Goal: Task Accomplishment & Management: Manage account settings

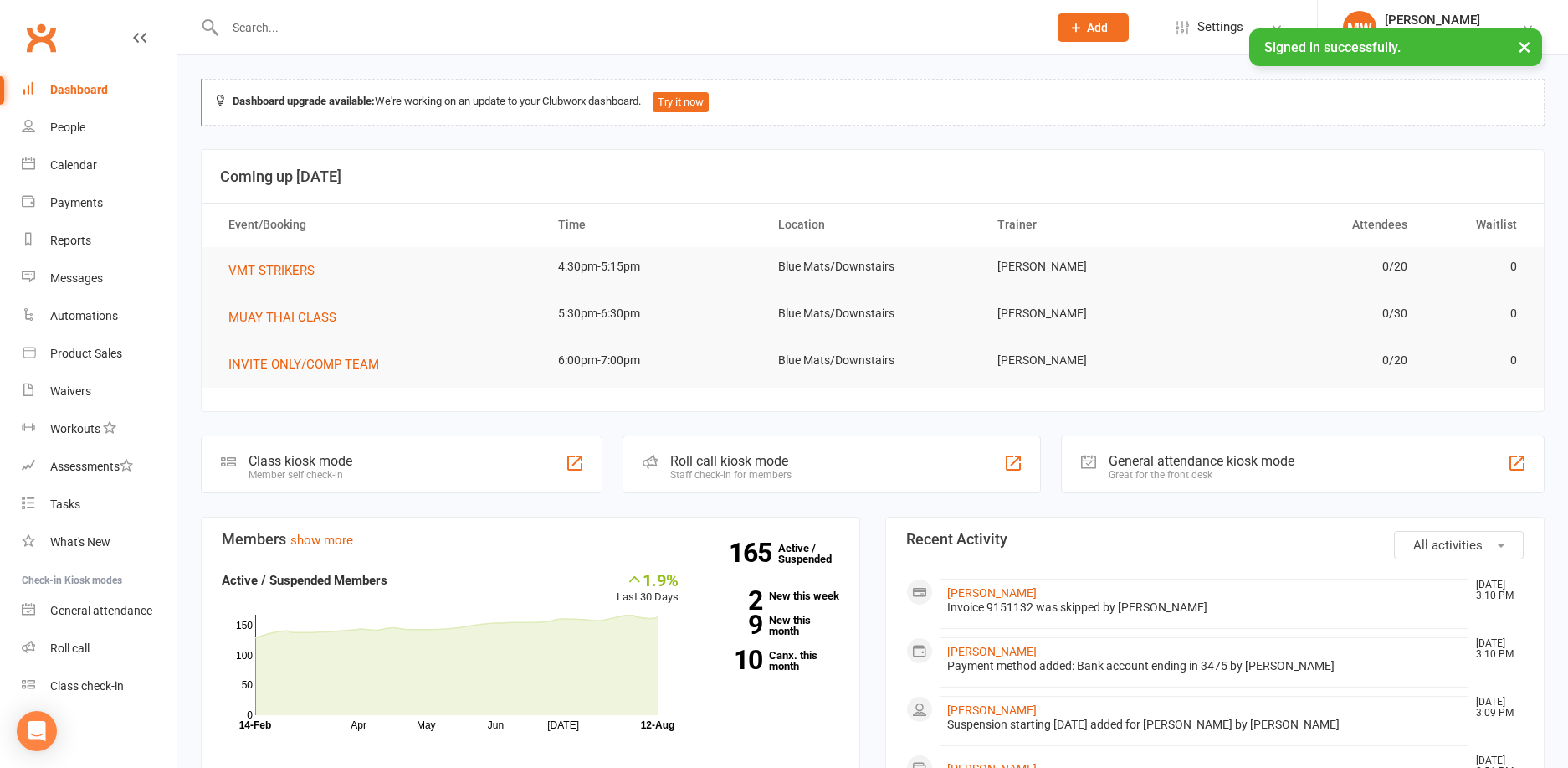
click at [345, 21] on input "text" at bounding box center [628, 27] width 816 height 23
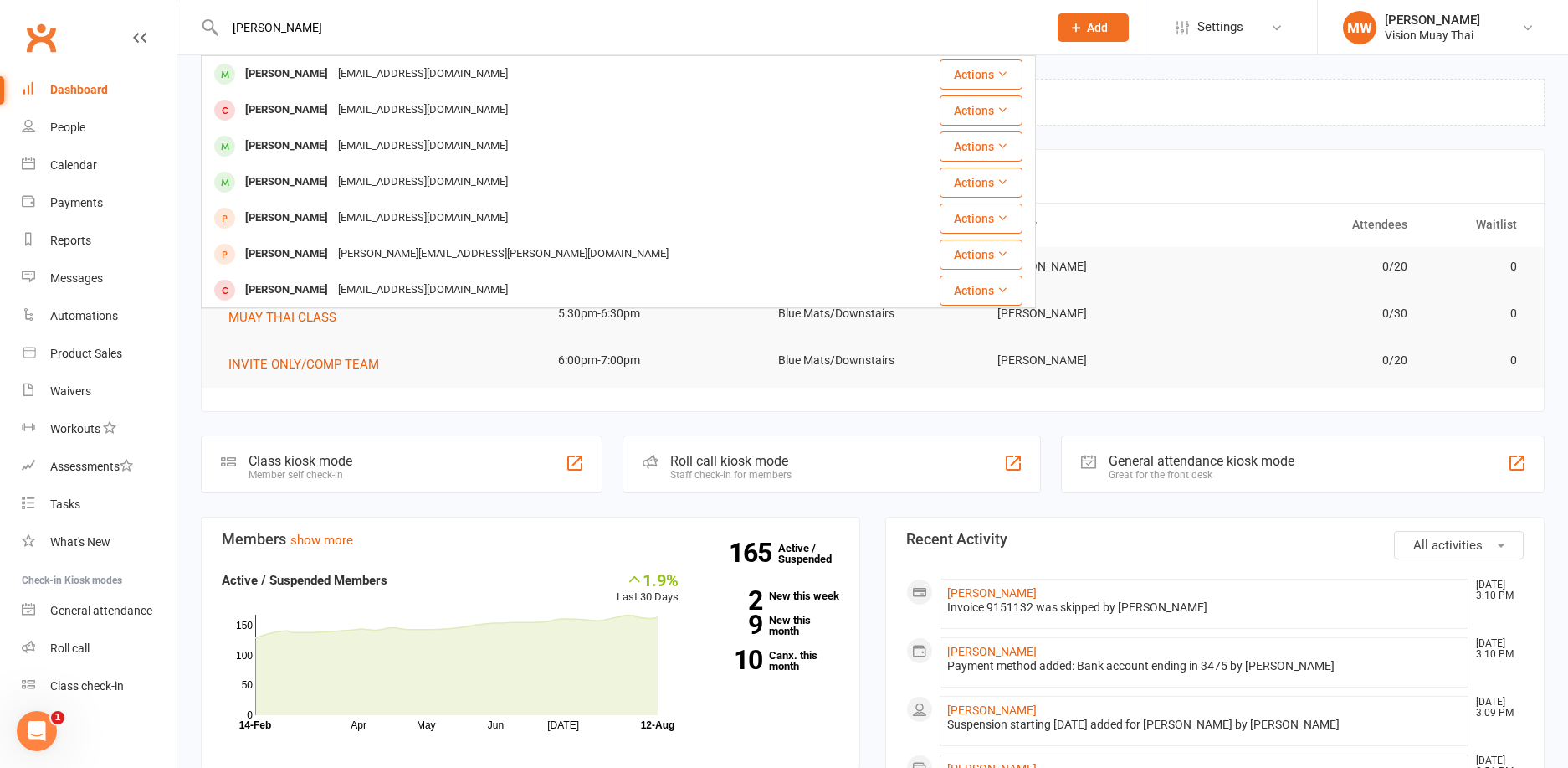
type input "[PERSON_NAME]"
drag, startPoint x: 346, startPoint y: 35, endPoint x: 169, endPoint y: 19, distance: 177.7
click at [169, 4] on header "[PERSON_NAME] [PERSON_NAME] [EMAIL_ADDRESS][DOMAIN_NAME] Actions [PERSON_NAME] …" at bounding box center [784, 4] width 1568 height 0
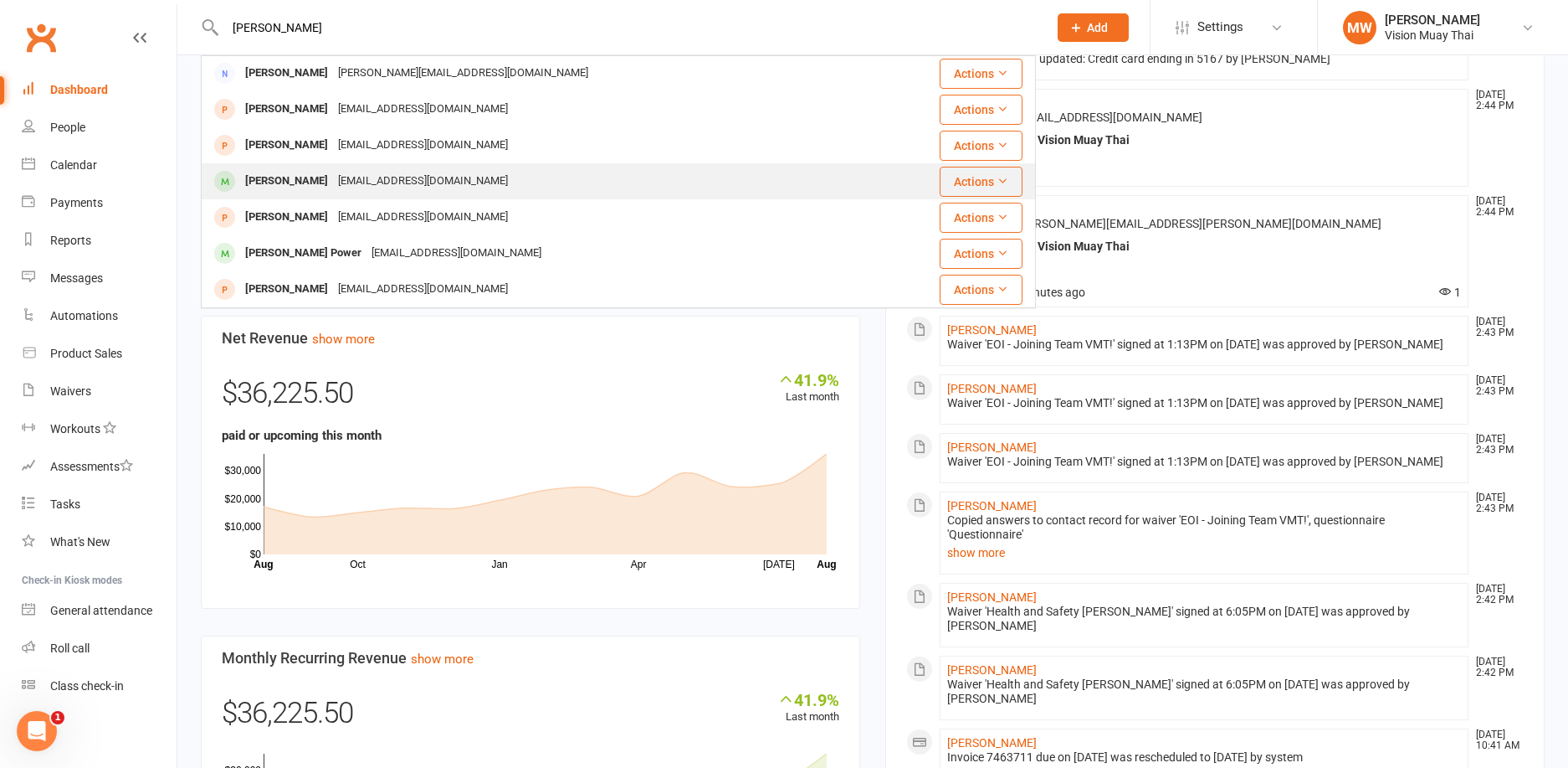
scroll to position [854, 0]
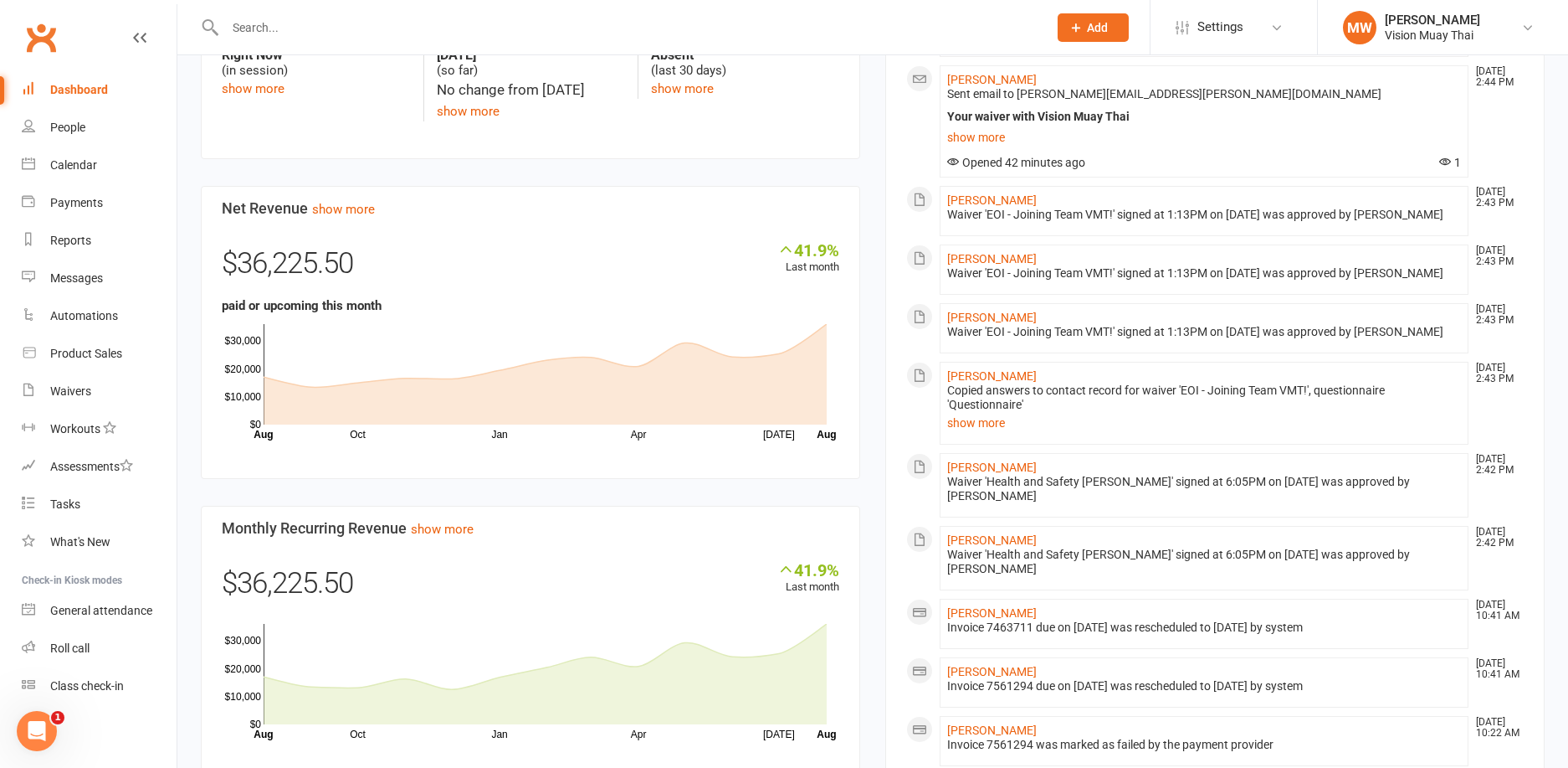
click at [128, 80] on link "Dashboard" at bounding box center [99, 89] width 155 height 38
click at [123, 94] on link "Dashboard" at bounding box center [99, 89] width 155 height 38
click at [115, 92] on link "Dashboard" at bounding box center [99, 89] width 155 height 38
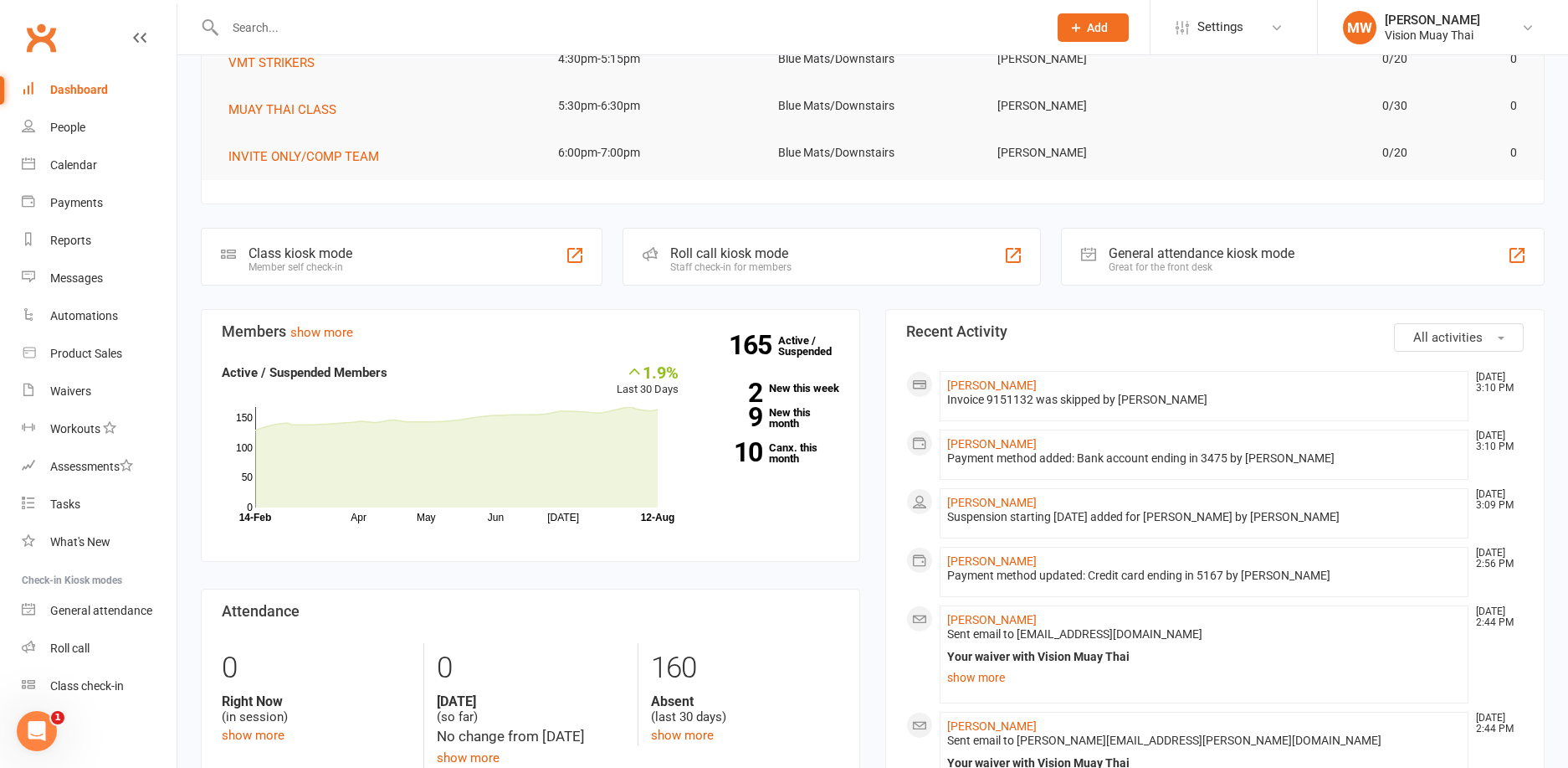
scroll to position [0, 0]
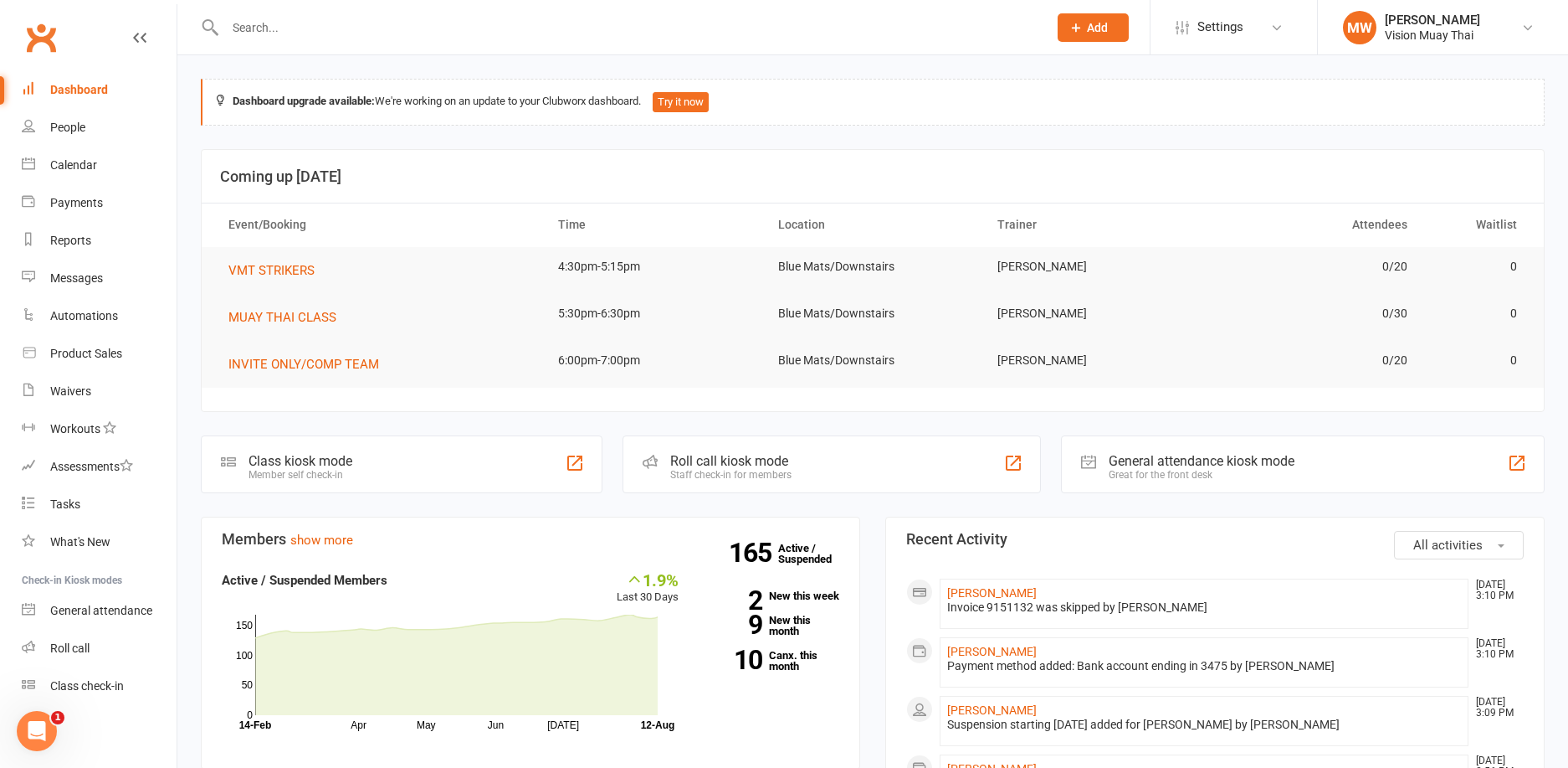
click at [119, 83] on link "Dashboard" at bounding box center [99, 89] width 155 height 38
click at [89, 91] on div "Dashboard" at bounding box center [80, 89] width 58 height 14
click at [96, 384] on link "Waivers" at bounding box center [99, 391] width 155 height 38
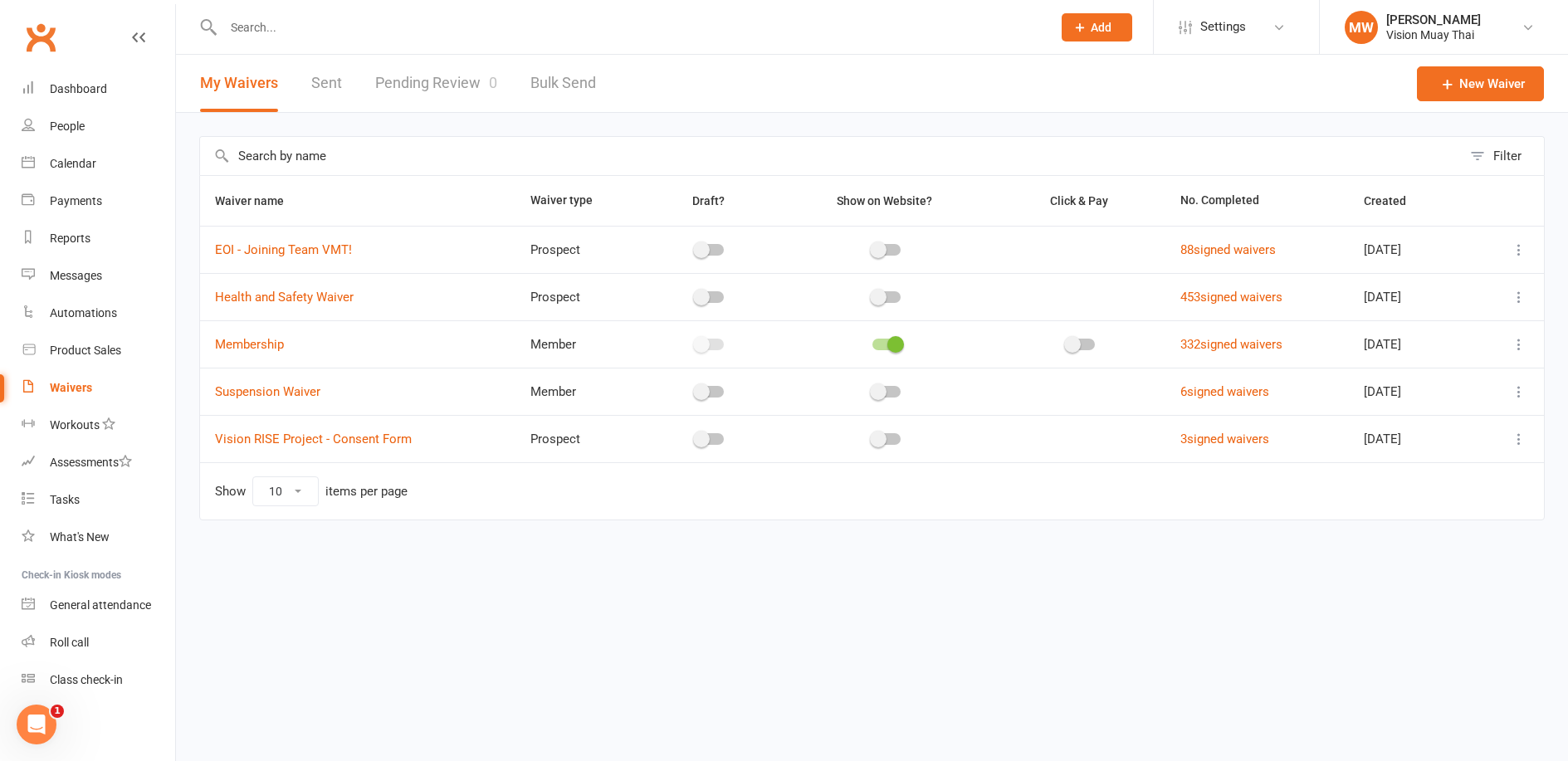
click at [457, 79] on link "Pending Review 0" at bounding box center [436, 84] width 122 height 58
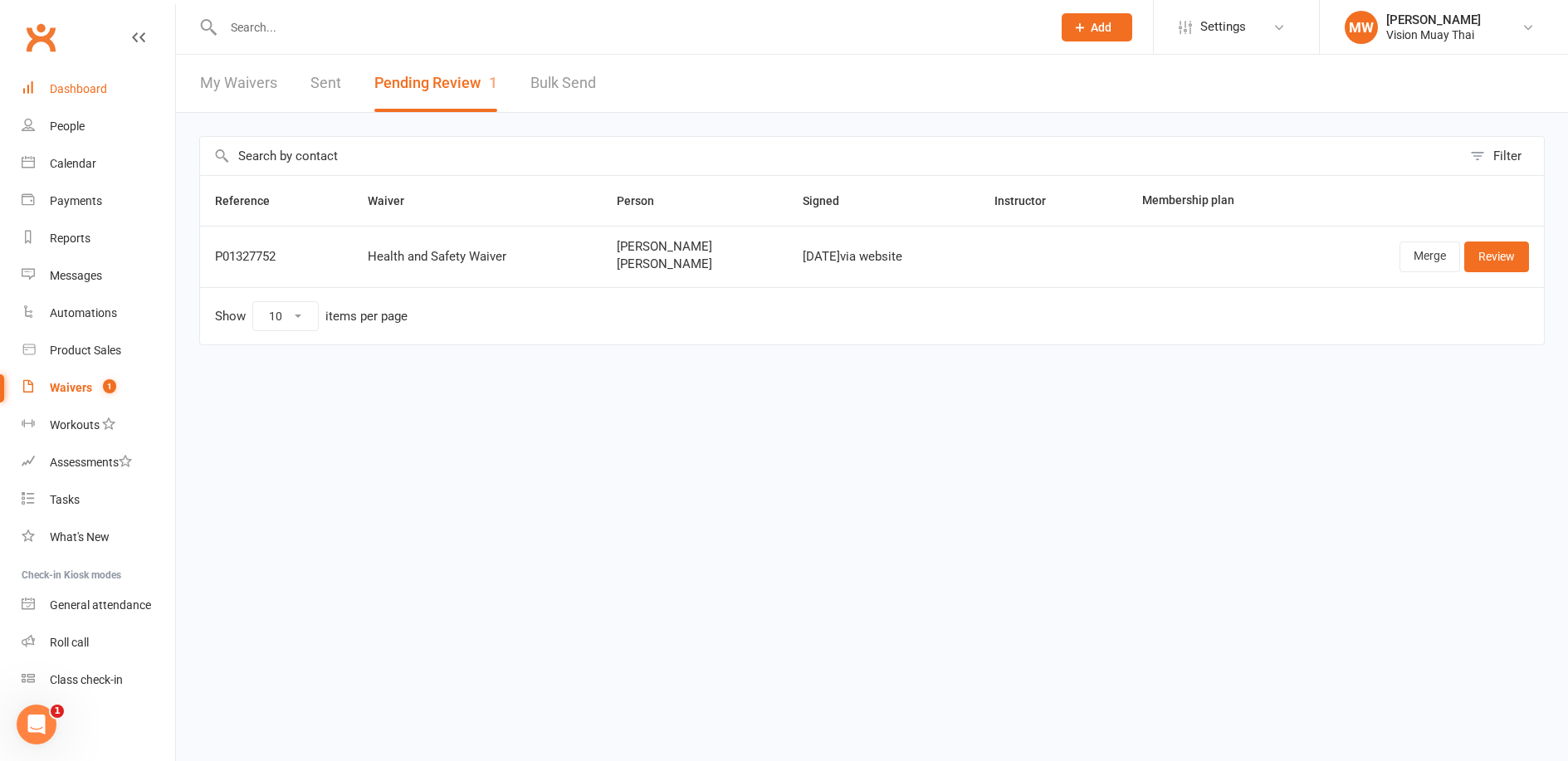
click at [147, 88] on link "Dashboard" at bounding box center [98, 89] width 154 height 38
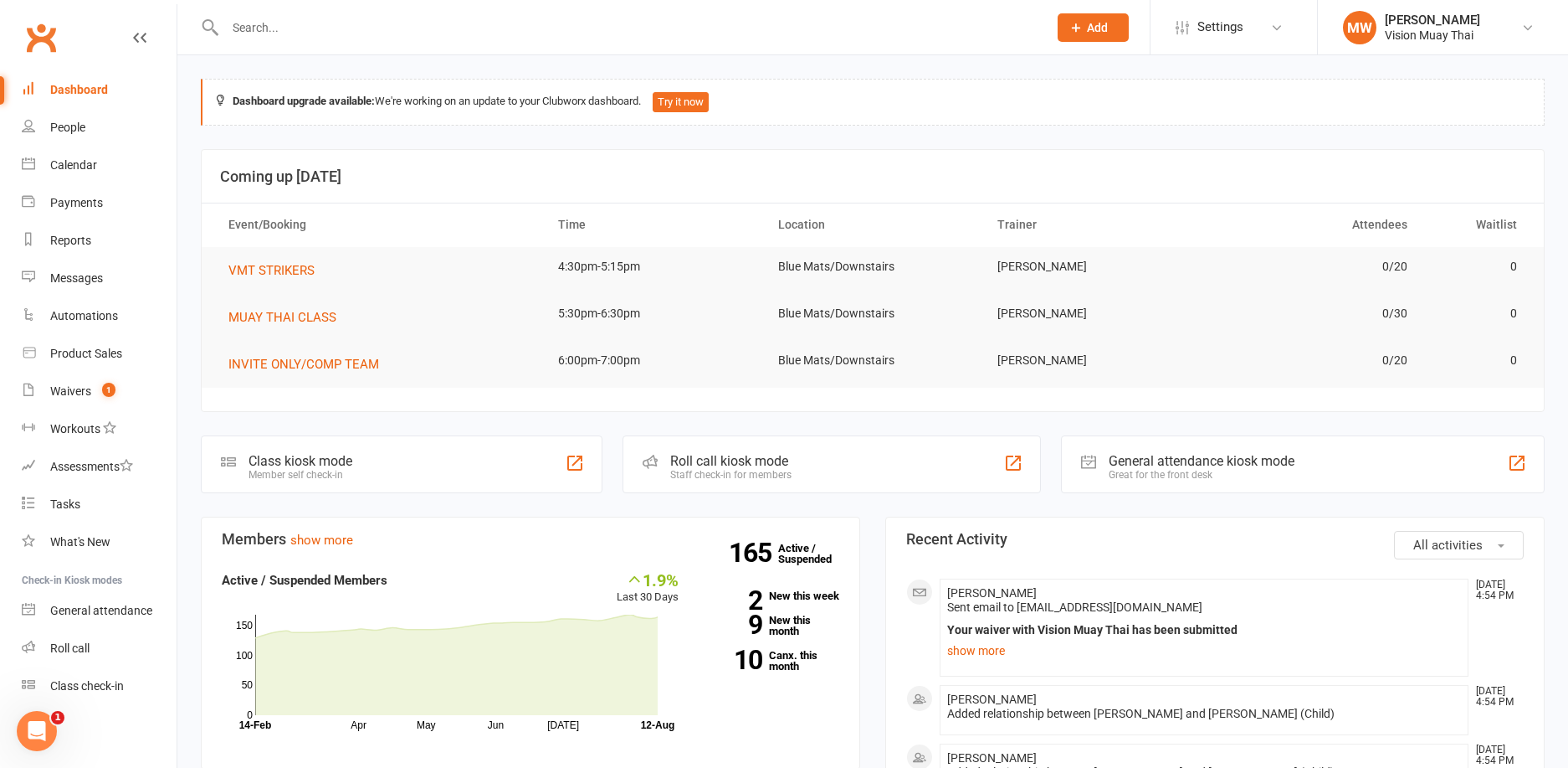
click at [110, 89] on link "Dashboard" at bounding box center [99, 89] width 155 height 38
click at [77, 395] on div "Waivers" at bounding box center [71, 391] width 41 height 14
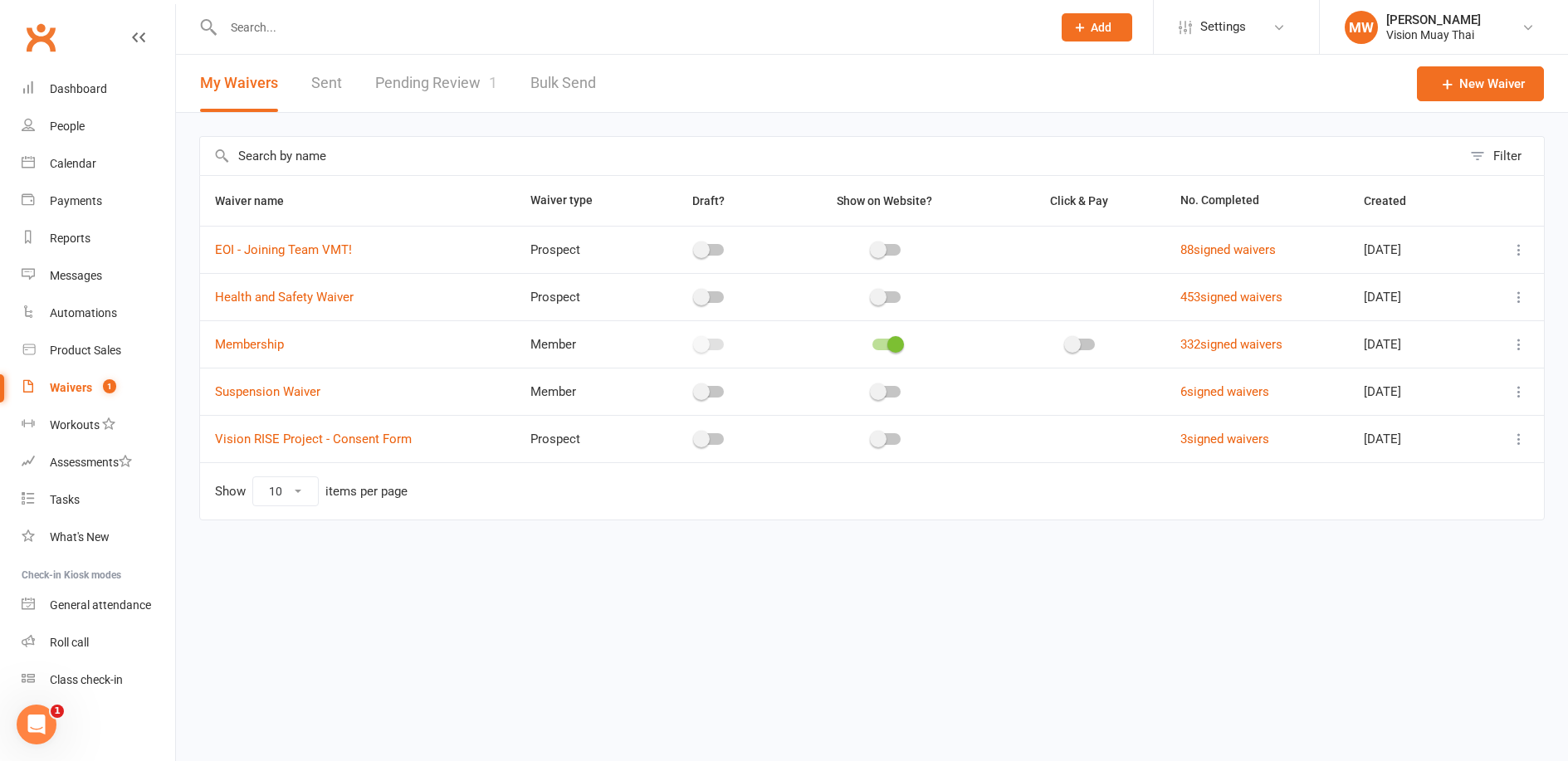
click at [432, 82] on link "Pending Review 1" at bounding box center [436, 84] width 122 height 58
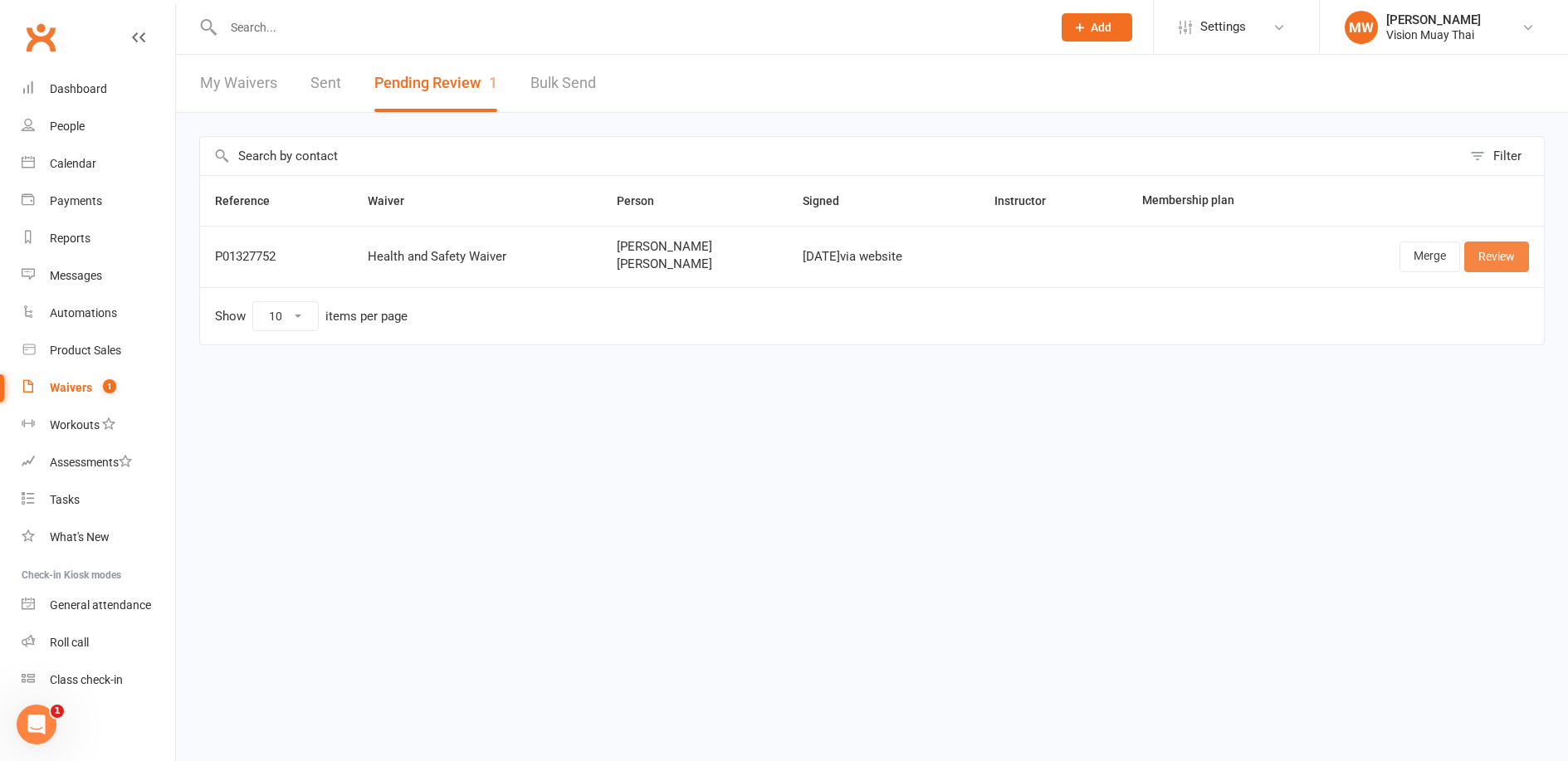
click at [1475, 259] on link "Review" at bounding box center [1497, 256] width 64 height 30
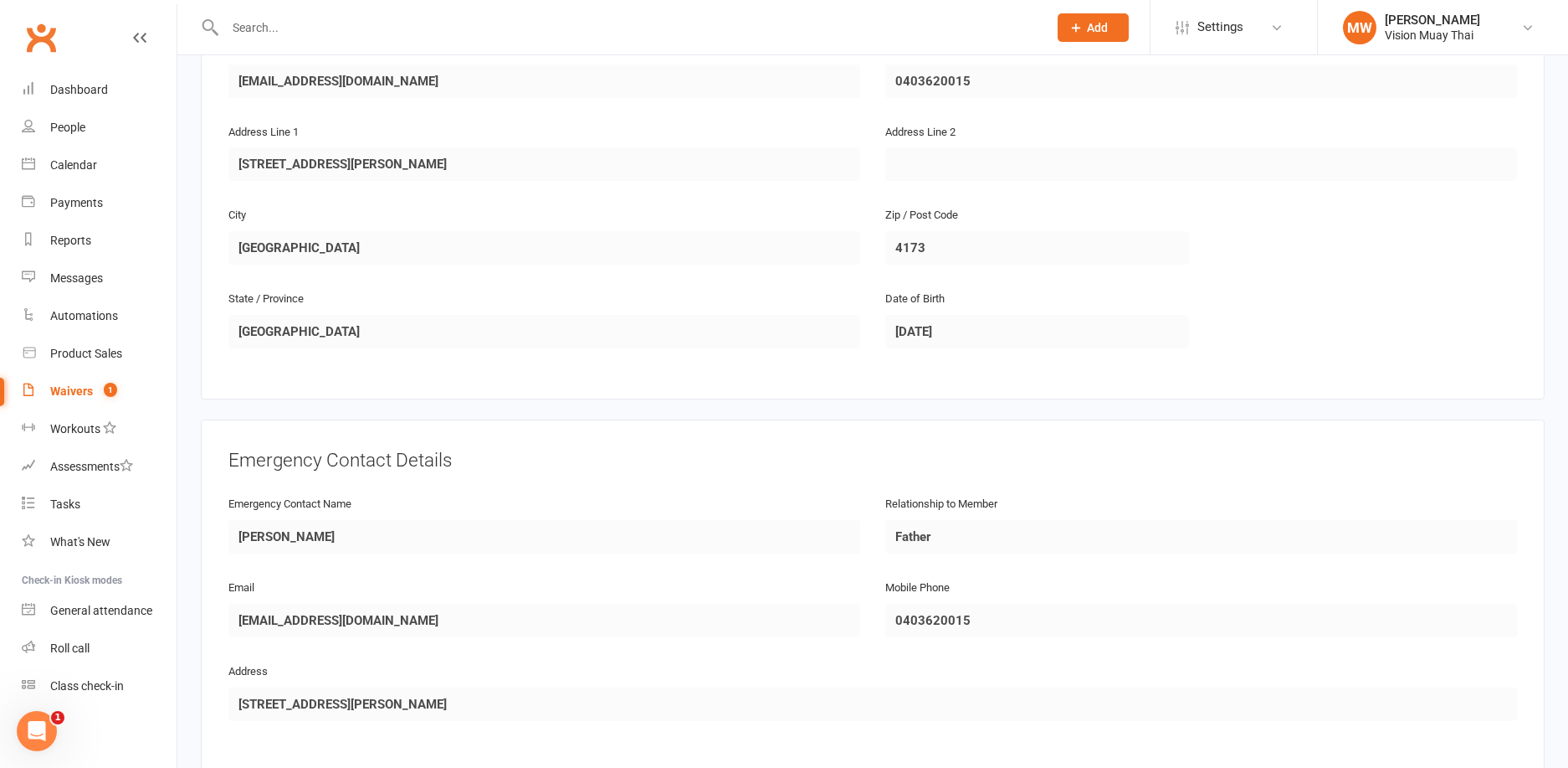
scroll to position [1386, 0]
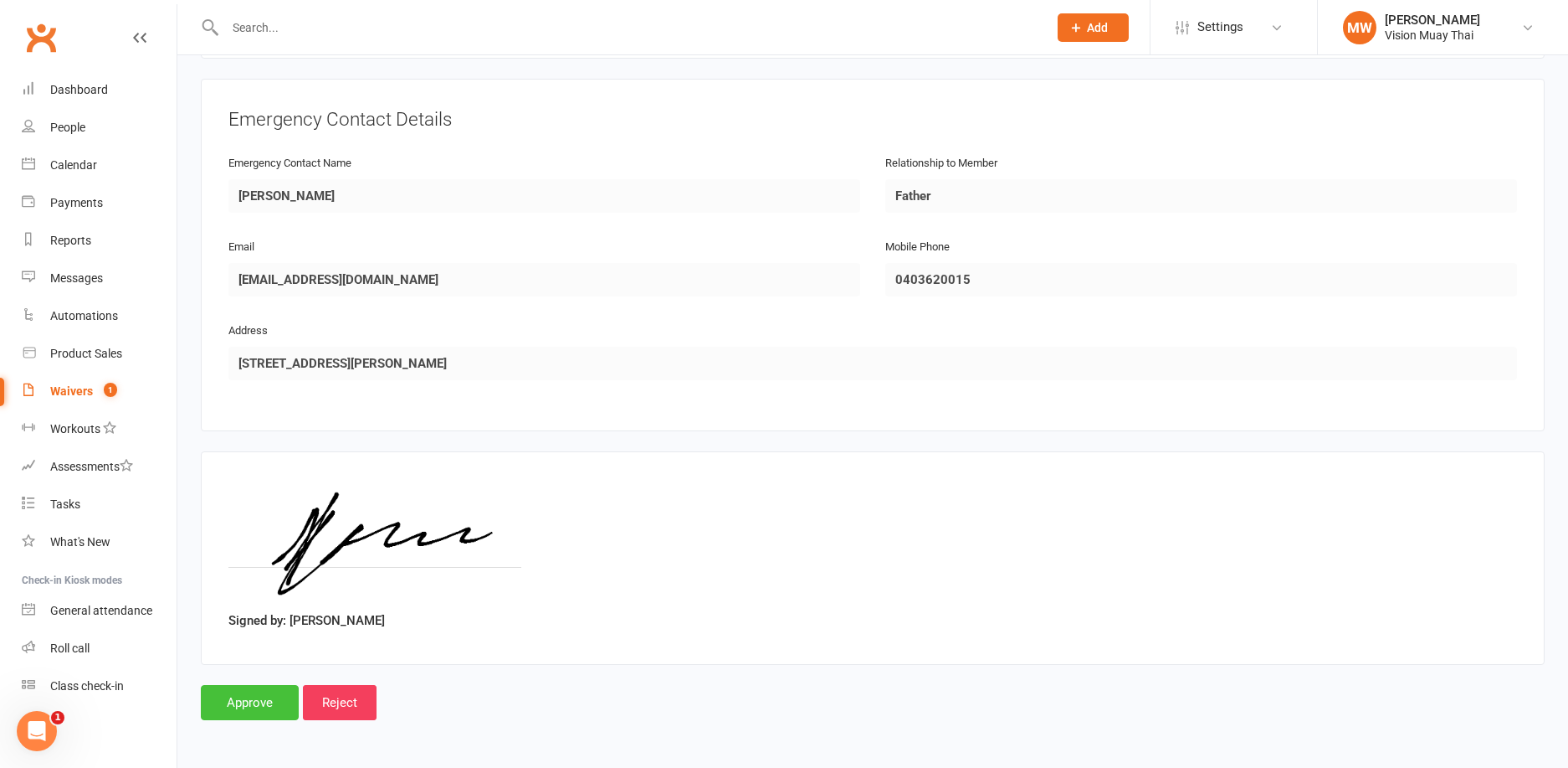
click at [286, 685] on input "Approve" at bounding box center [249, 703] width 98 height 35
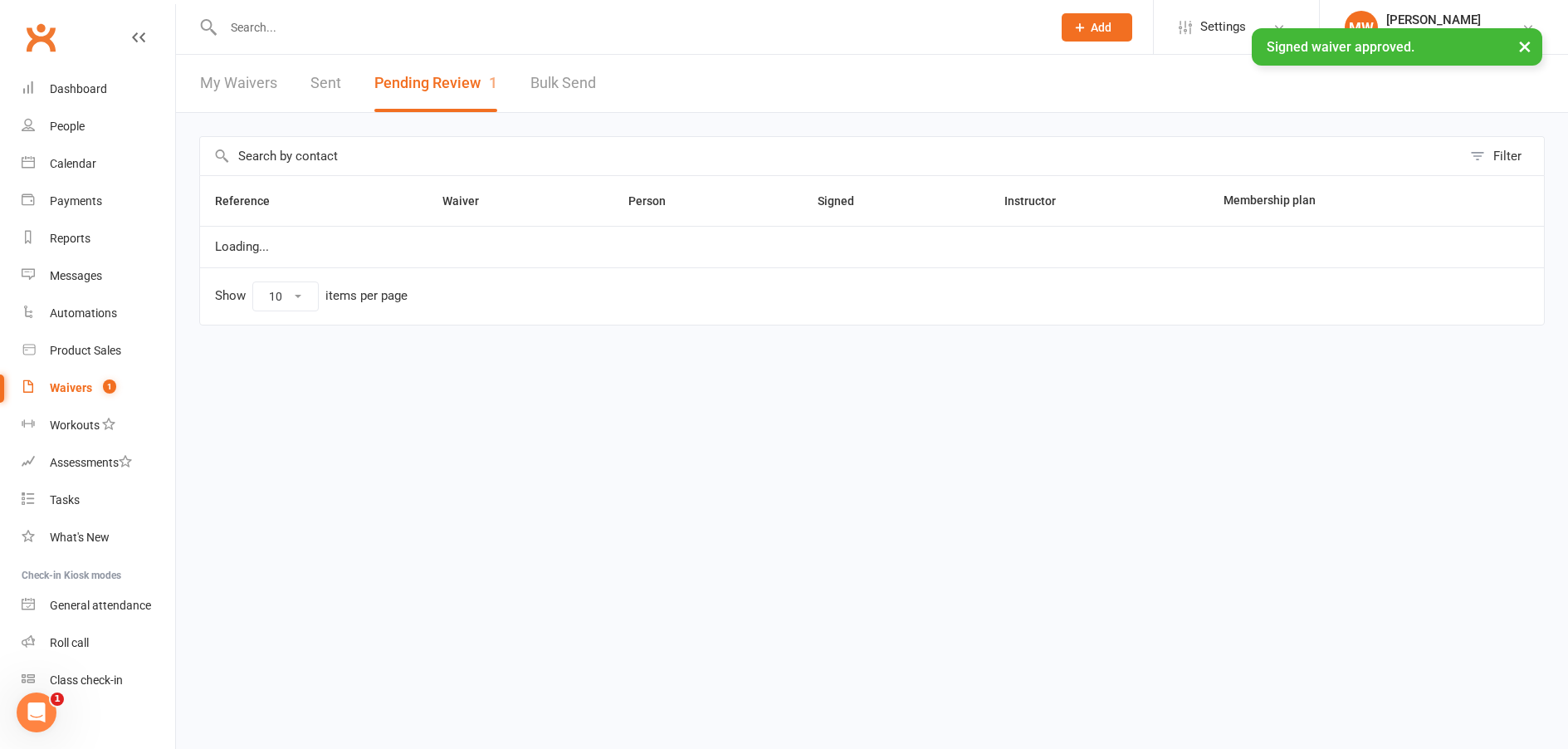
click at [383, 37] on input "text" at bounding box center [630, 27] width 822 height 23
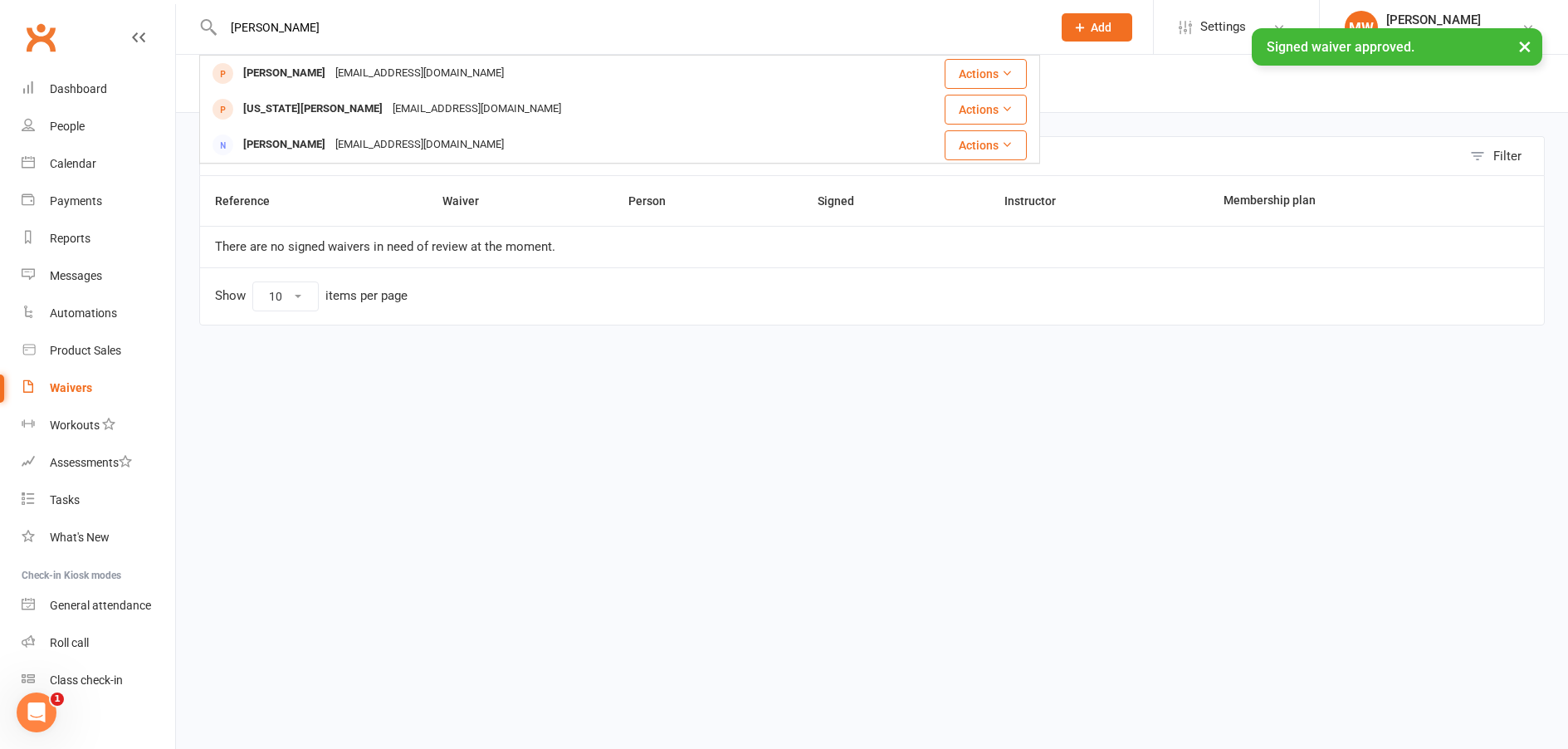
type input "[PERSON_NAME]"
drag, startPoint x: 383, startPoint y: 37, endPoint x: 332, endPoint y: 75, distance: 63.6
click at [332, 75] on div "[EMAIL_ADDRESS][DOMAIN_NAME]" at bounding box center [419, 73] width 178 height 24
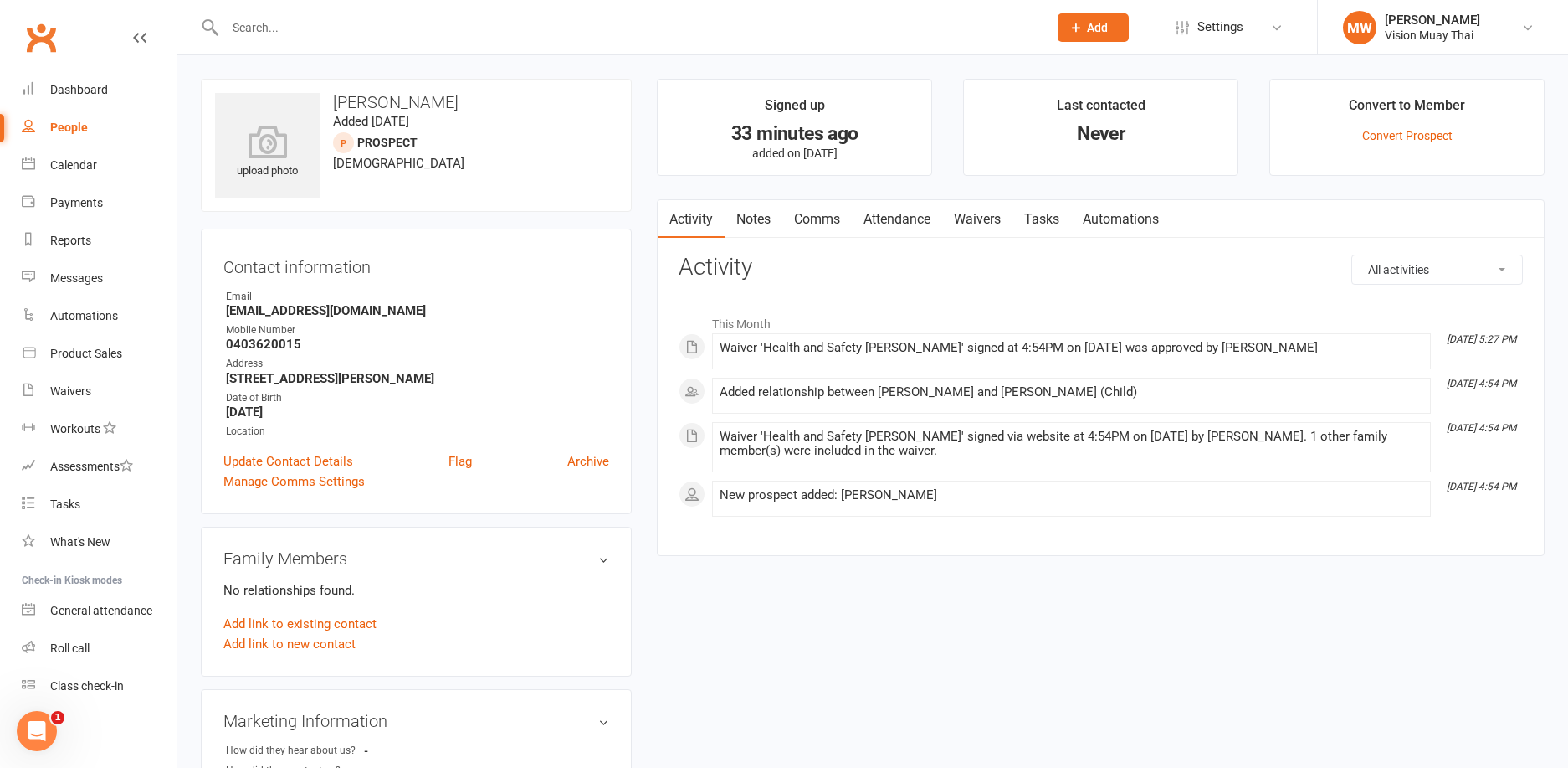
click at [985, 210] on link "Waivers" at bounding box center [977, 219] width 70 height 39
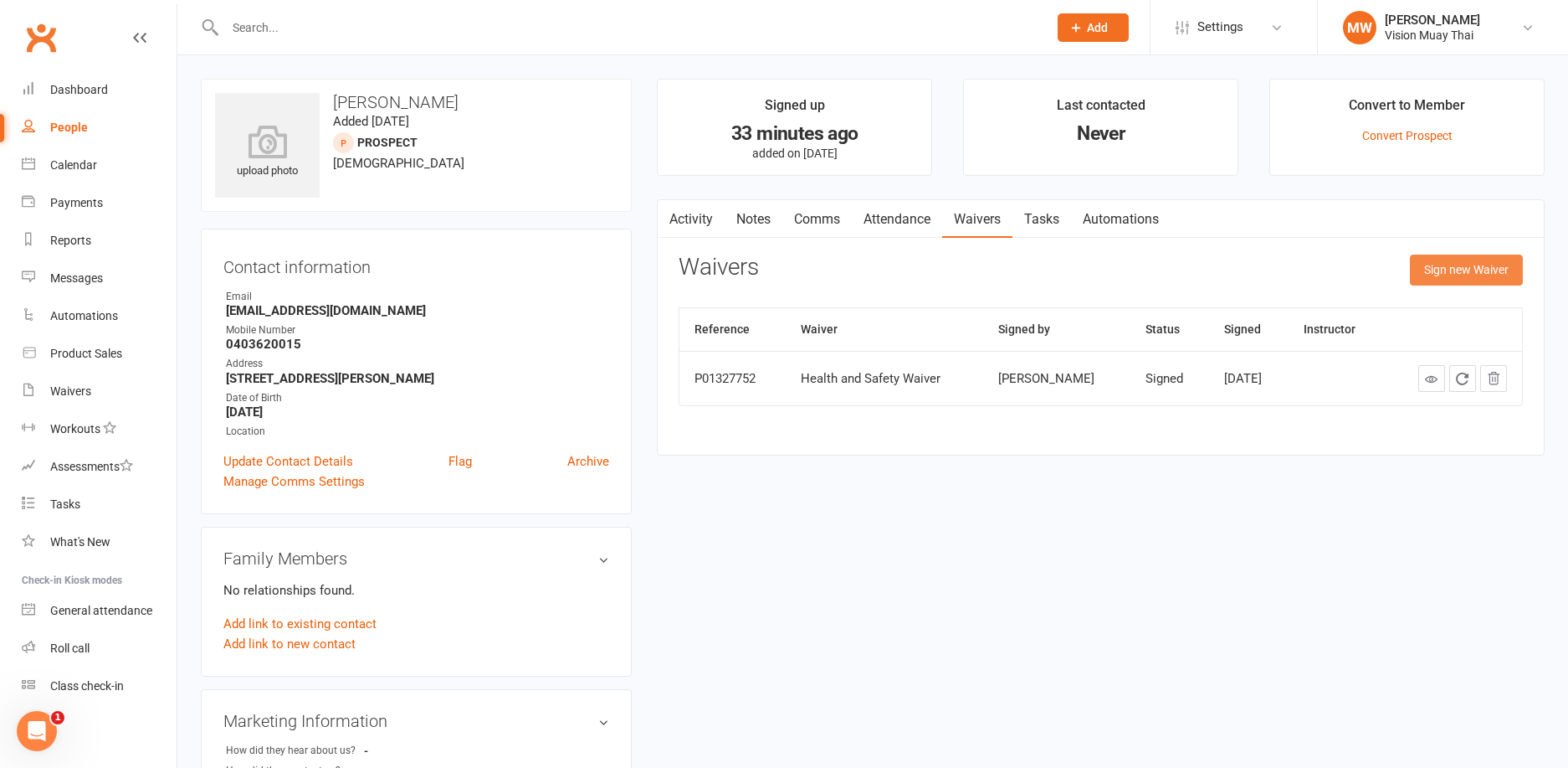
click at [1465, 279] on button "Sign new Waiver" at bounding box center [1466, 269] width 113 height 30
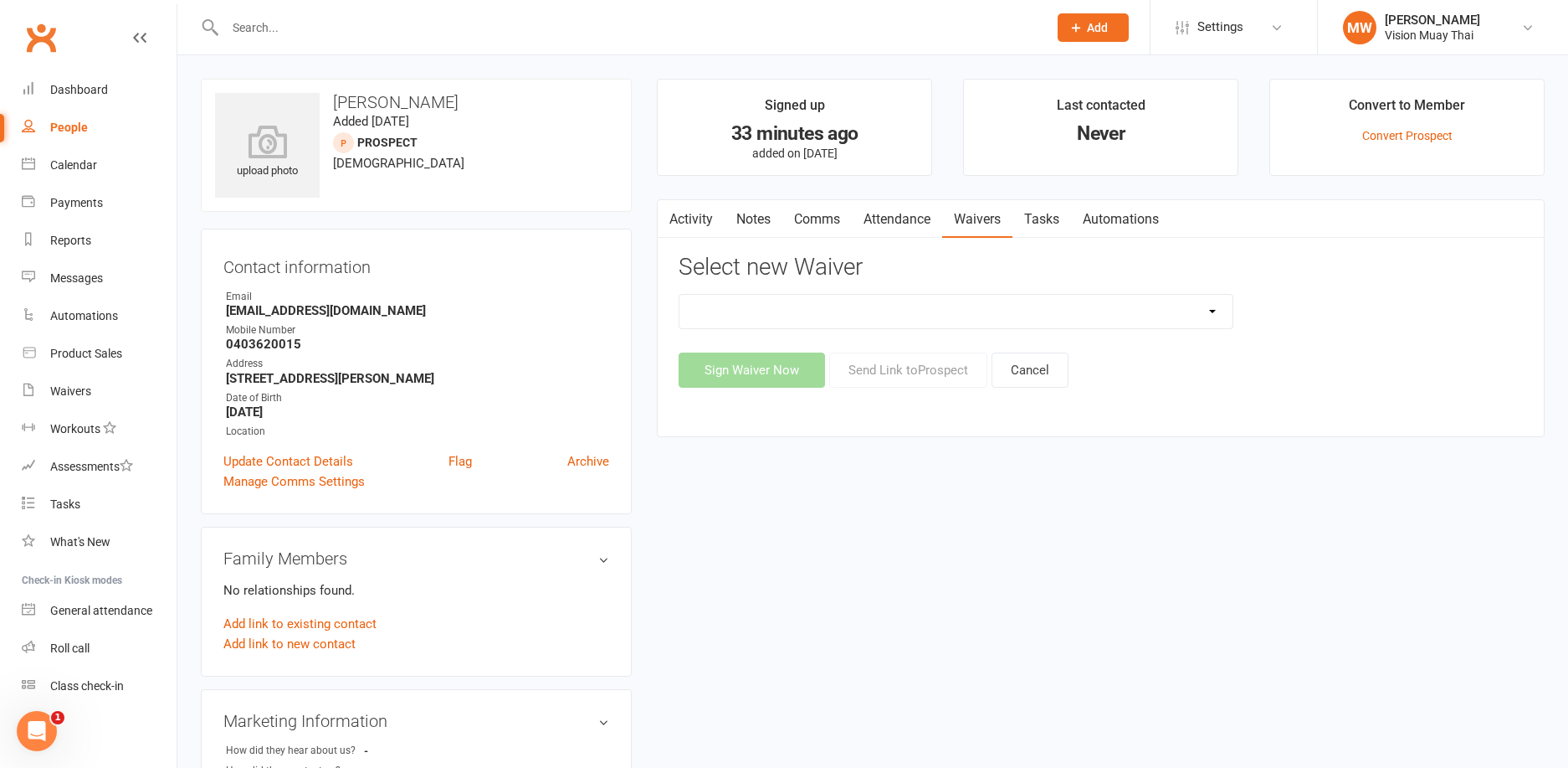
select select "7842"
click at [901, 369] on button "Send Link to [GEOGRAPHIC_DATA]" at bounding box center [908, 370] width 158 height 35
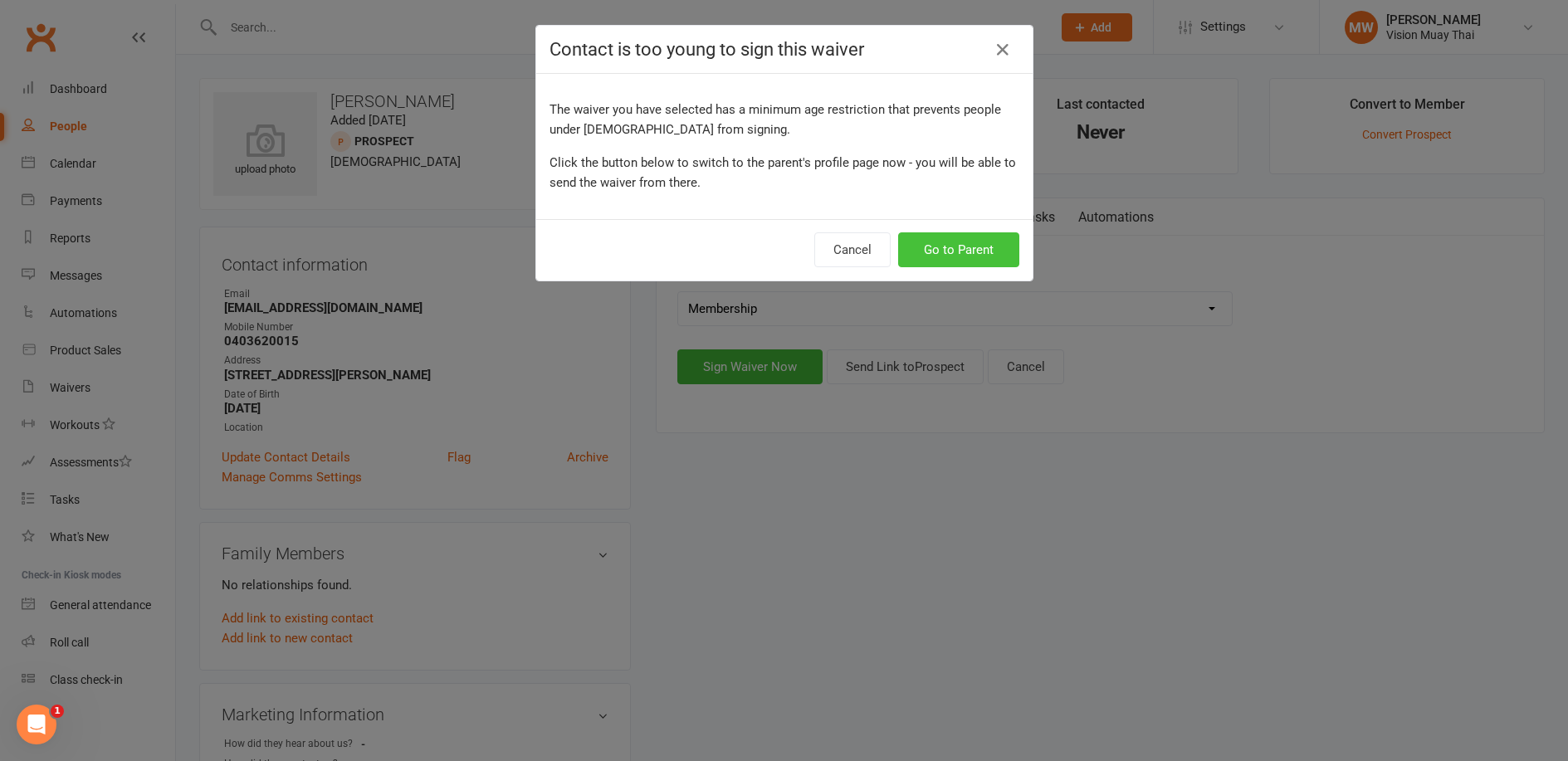
click at [923, 256] on button "Go to Parent" at bounding box center [959, 250] width 121 height 35
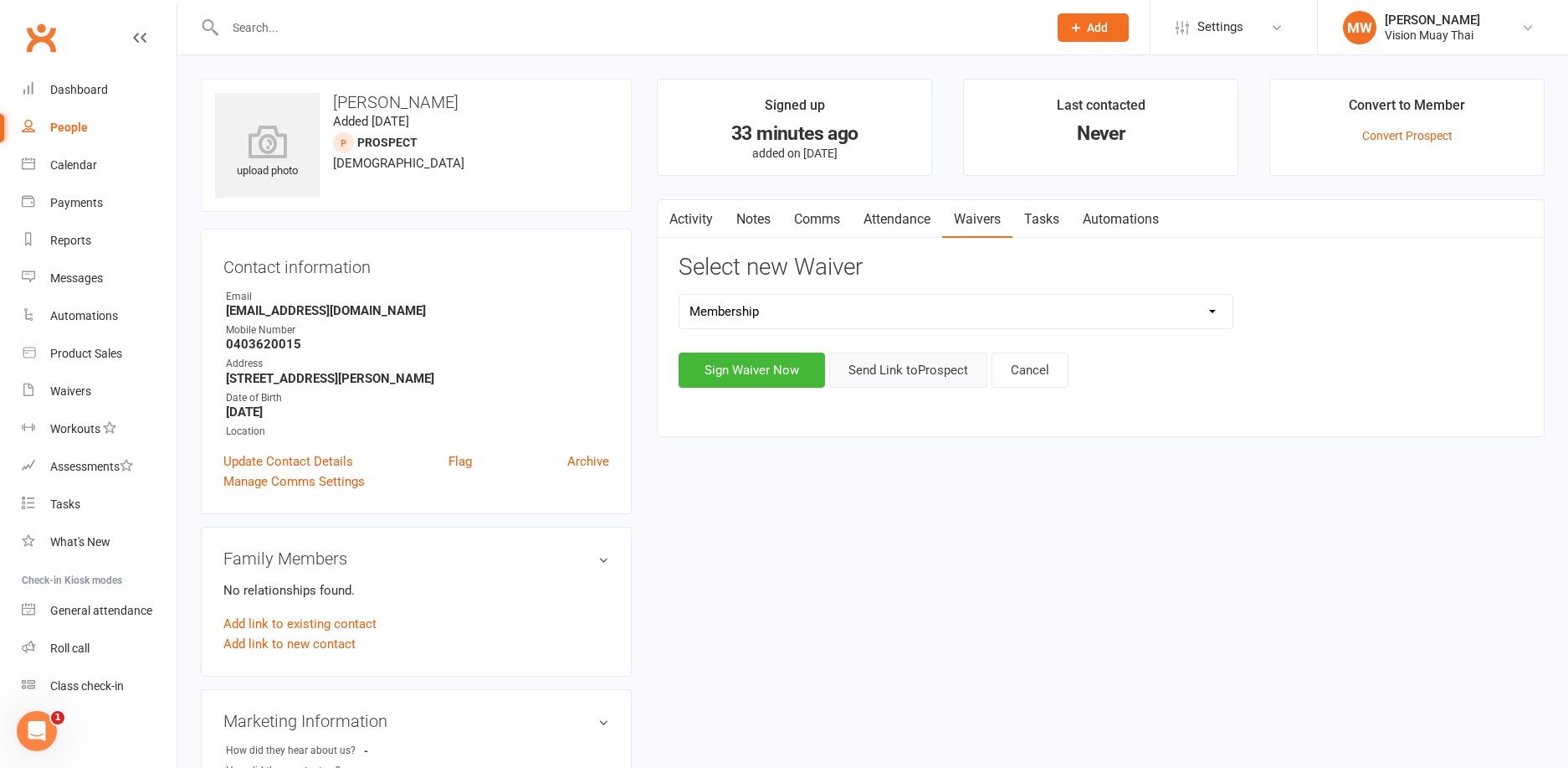
click at [935, 365] on button "Send Link to [GEOGRAPHIC_DATA]" at bounding box center [908, 370] width 158 height 35
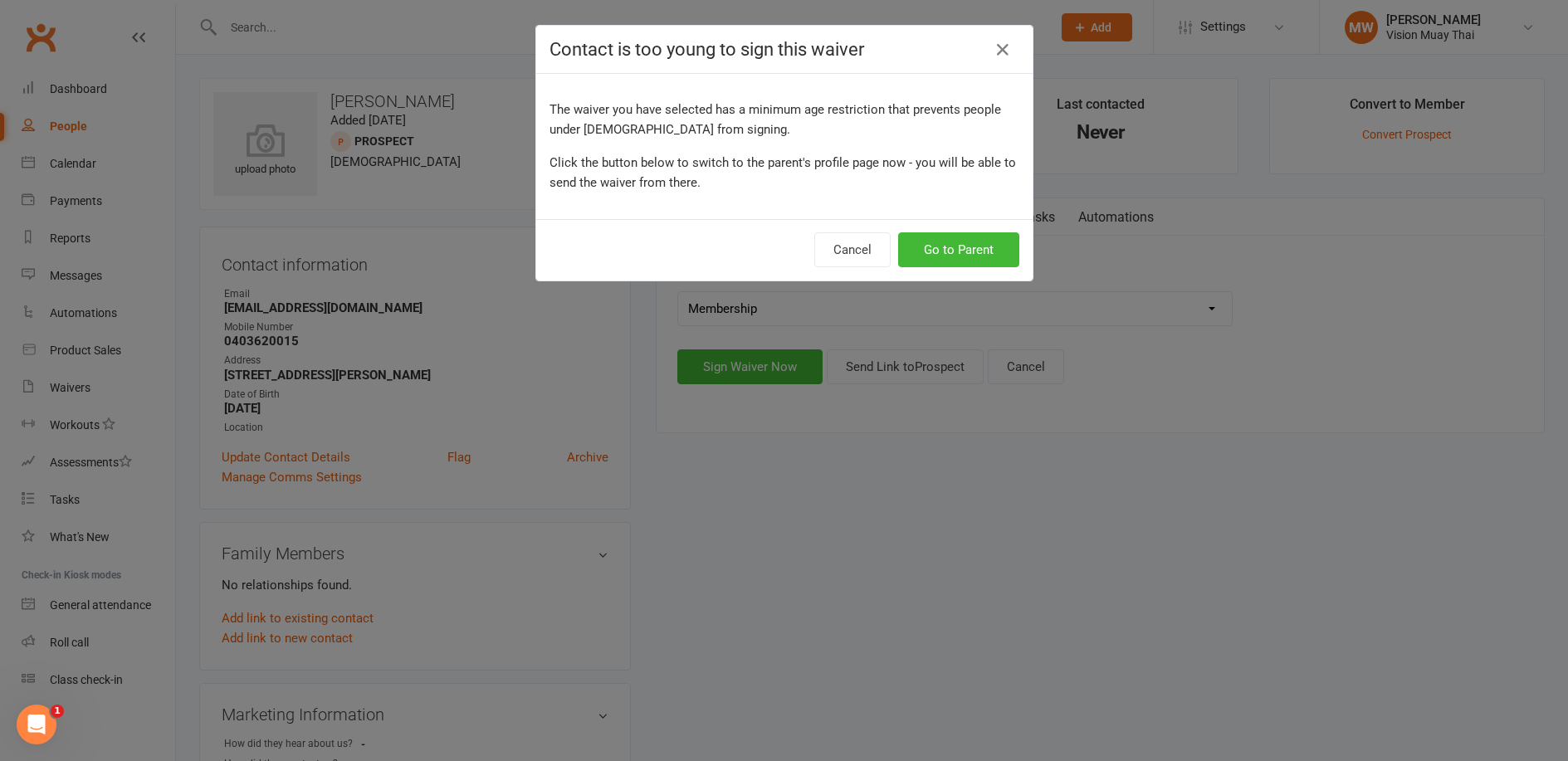
click at [943, 230] on div "Cancel Go to Parent" at bounding box center [784, 250] width 497 height 62
click at [940, 242] on button "Go to Parent" at bounding box center [959, 250] width 121 height 35
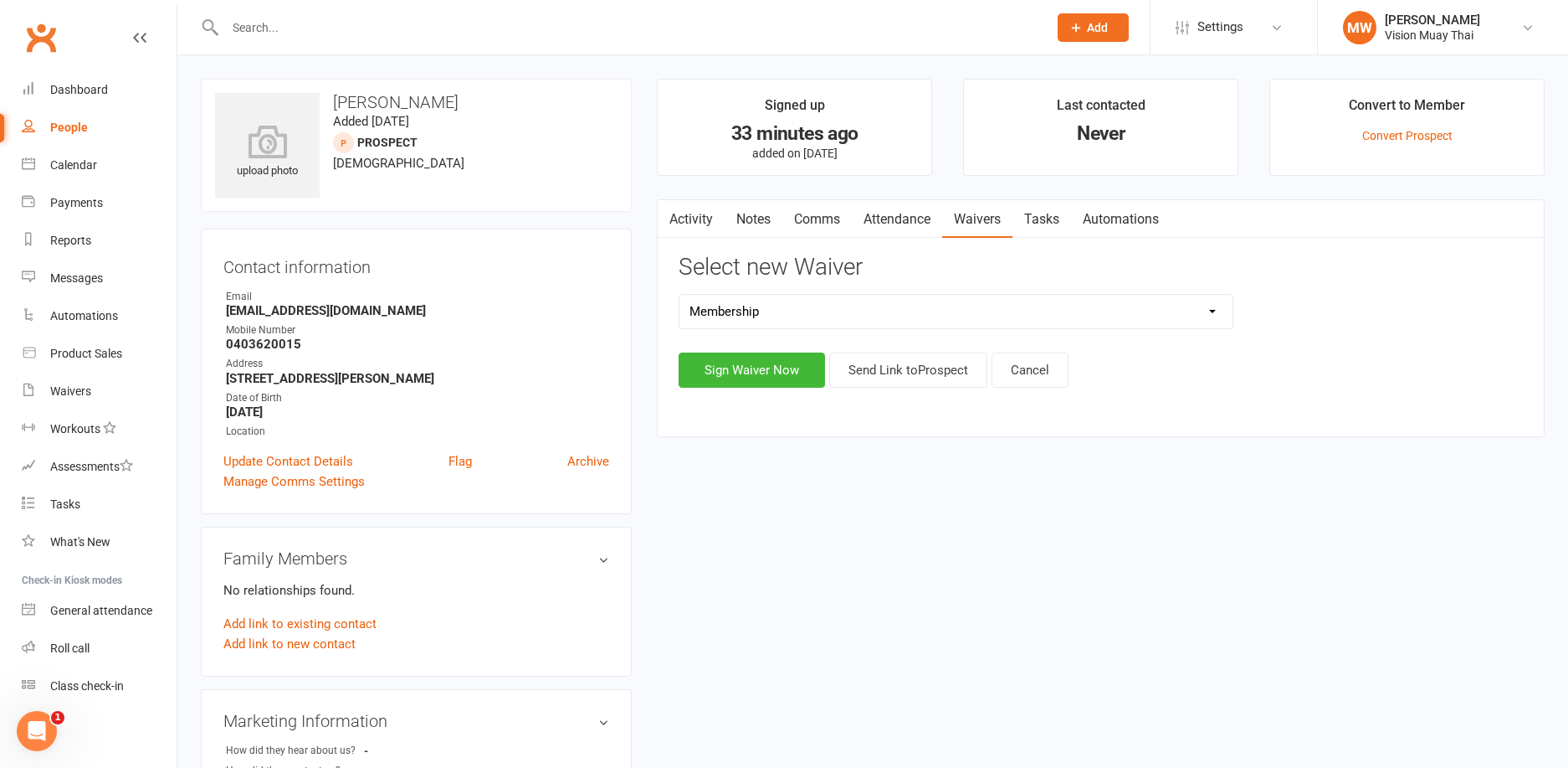
click at [411, 21] on input "text" at bounding box center [628, 27] width 816 height 23
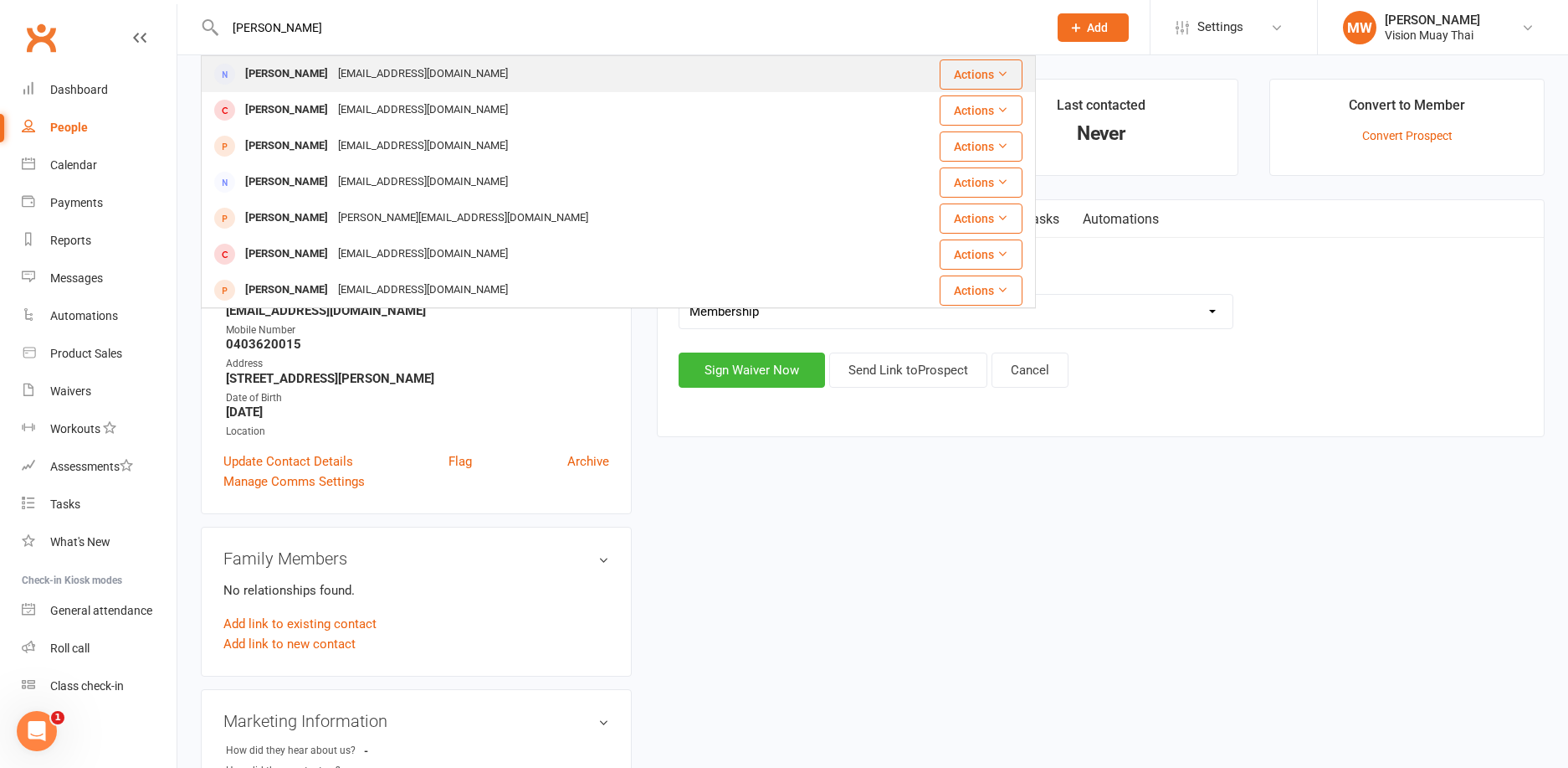
type input "[PERSON_NAME]"
click at [391, 77] on div "[EMAIL_ADDRESS][DOMAIN_NAME]" at bounding box center [422, 74] width 180 height 24
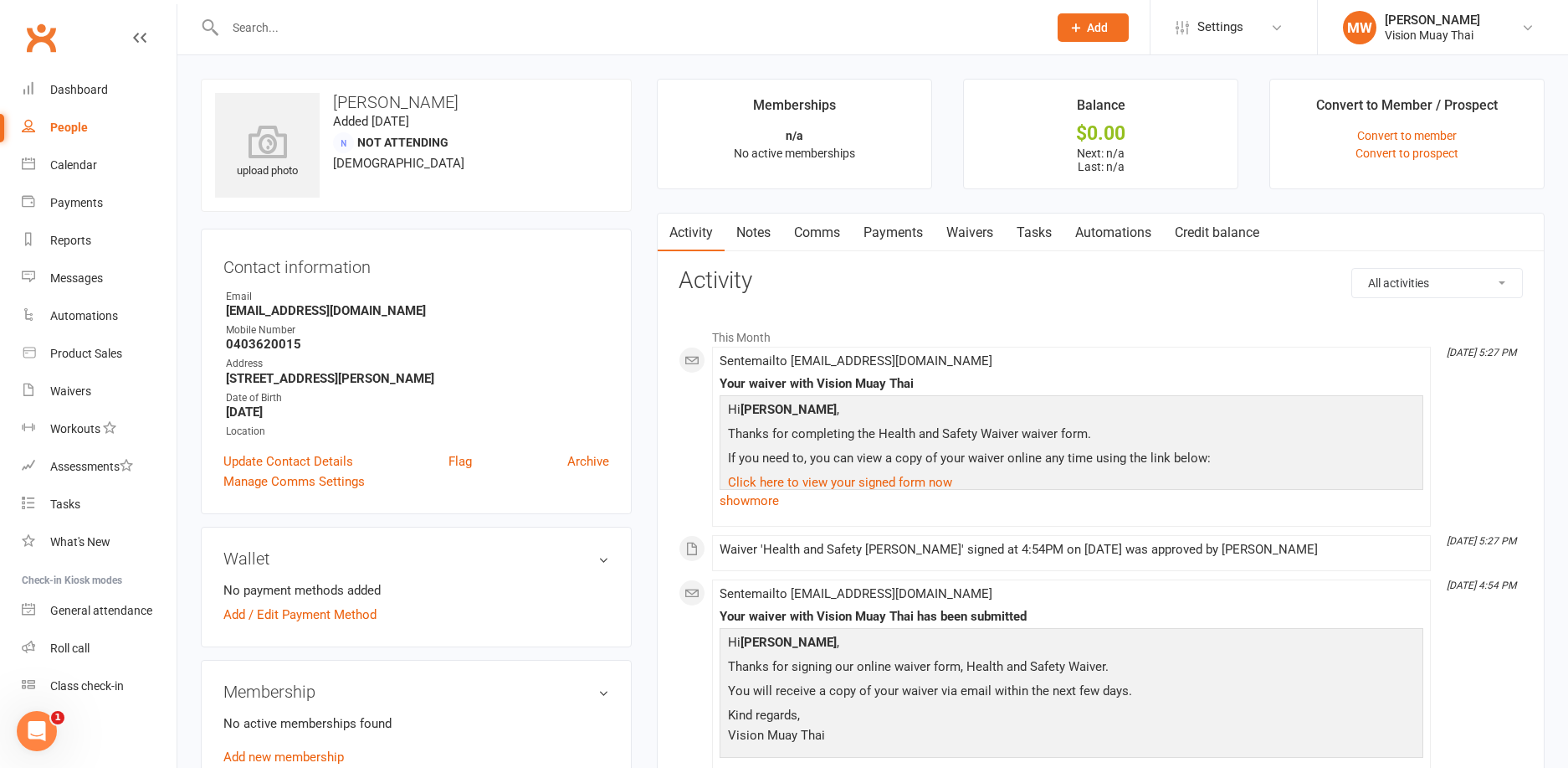
click at [990, 229] on link "Waivers" at bounding box center [969, 233] width 70 height 39
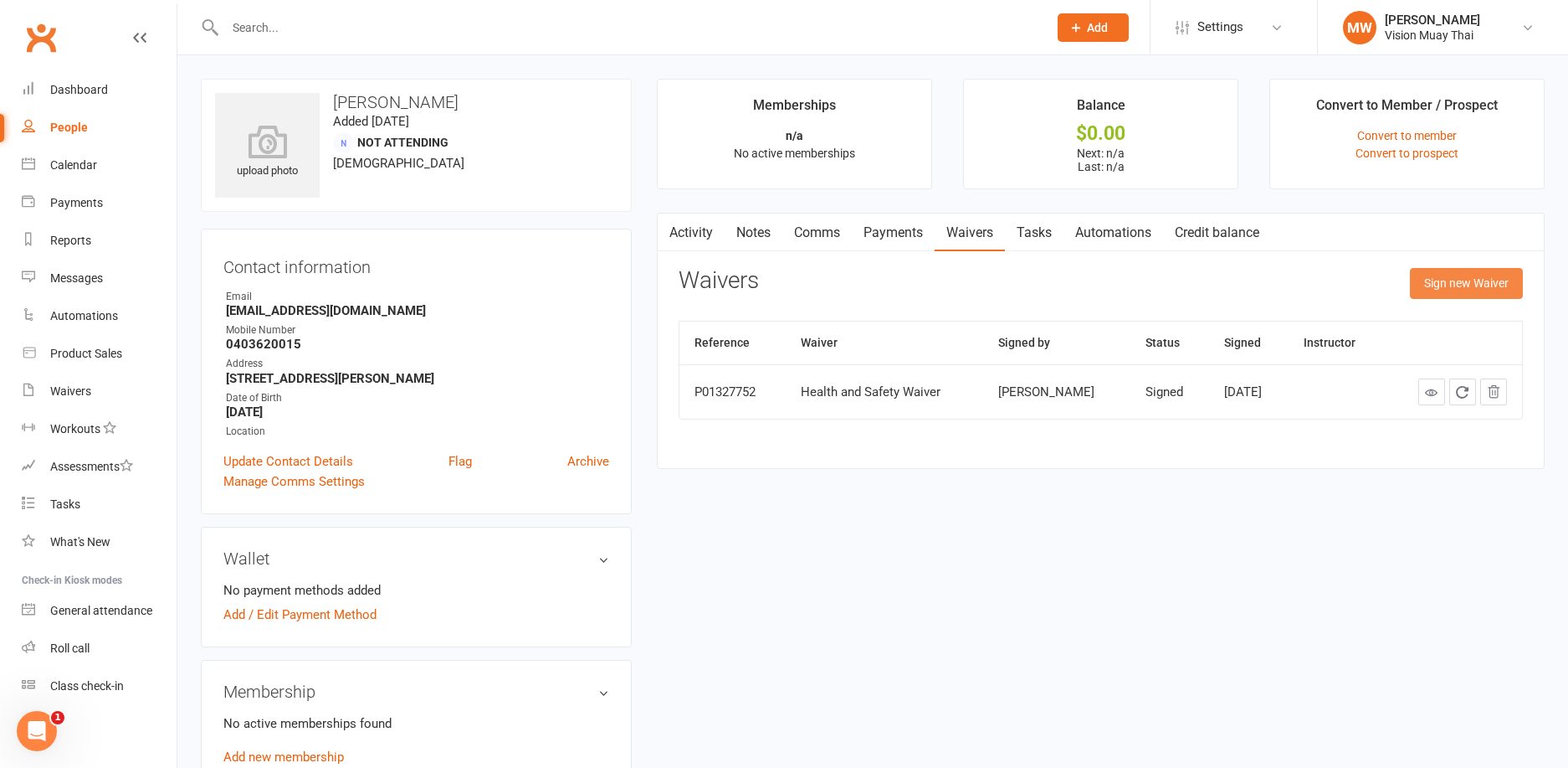
click at [1439, 284] on button "Sign new Waiver" at bounding box center [1466, 283] width 113 height 30
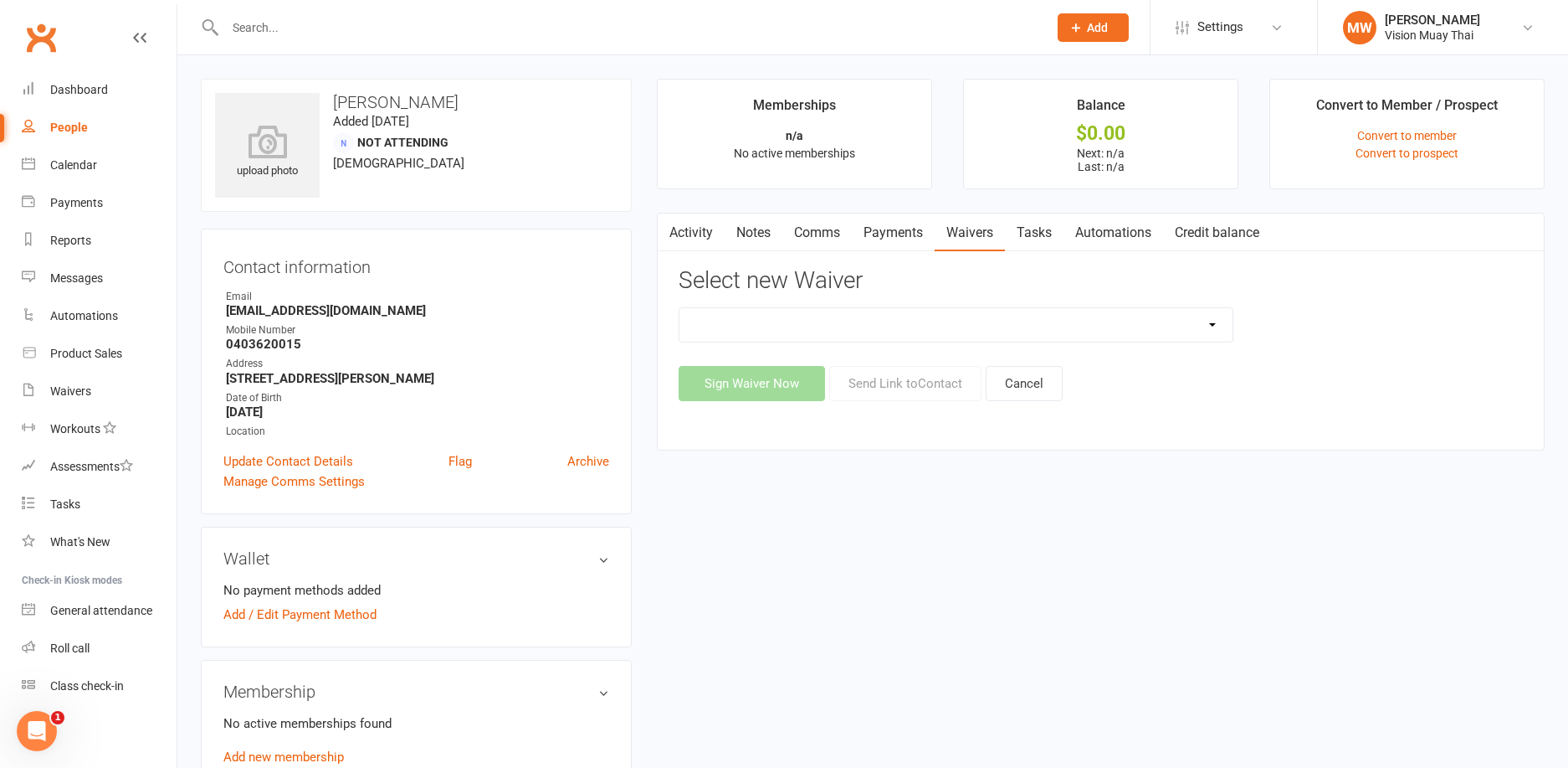
select select "7842"
click at [959, 388] on button "Send Link to Contact" at bounding box center [905, 384] width 152 height 35
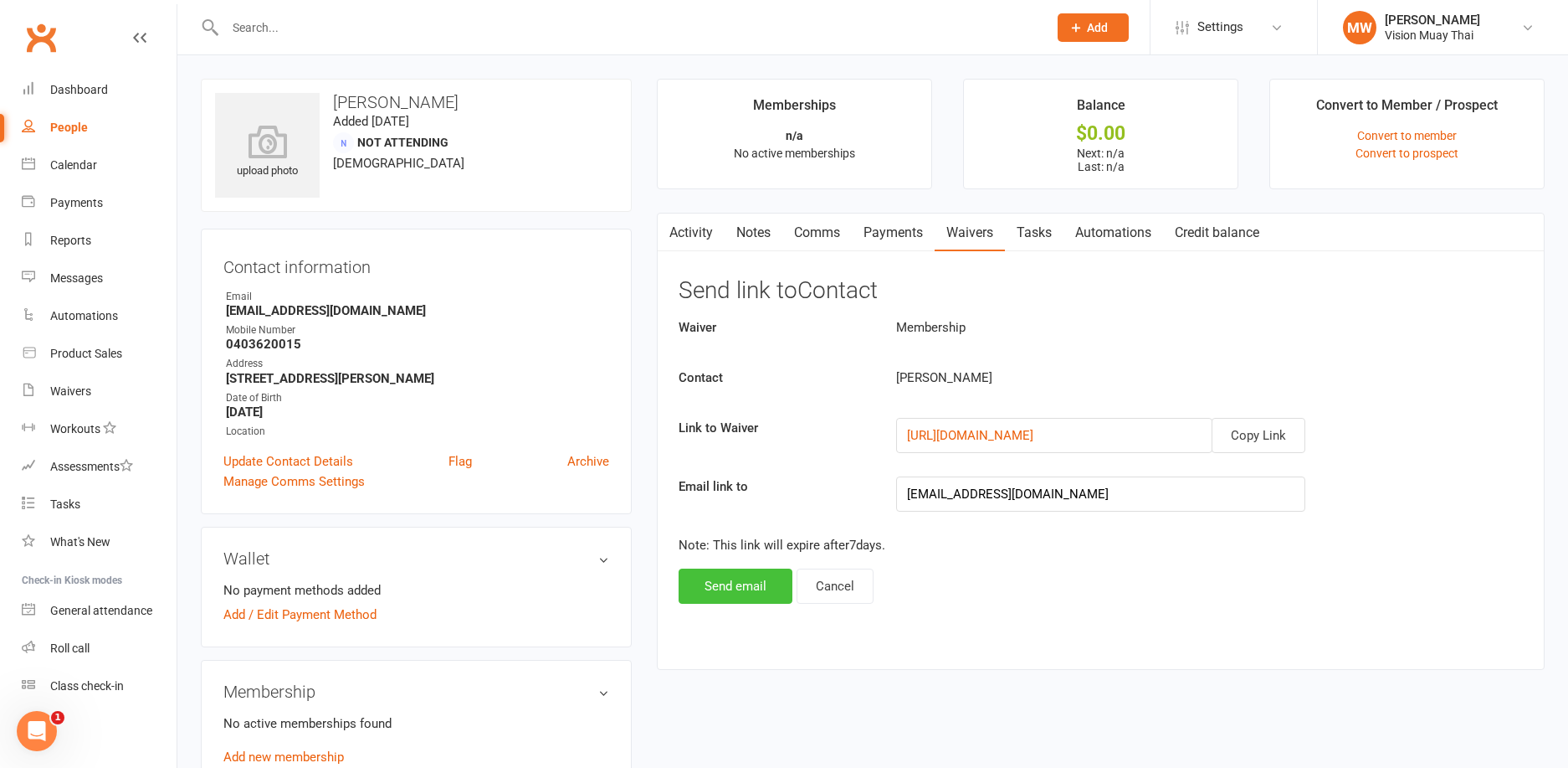
click at [773, 580] on button "Send email" at bounding box center [735, 586] width 114 height 35
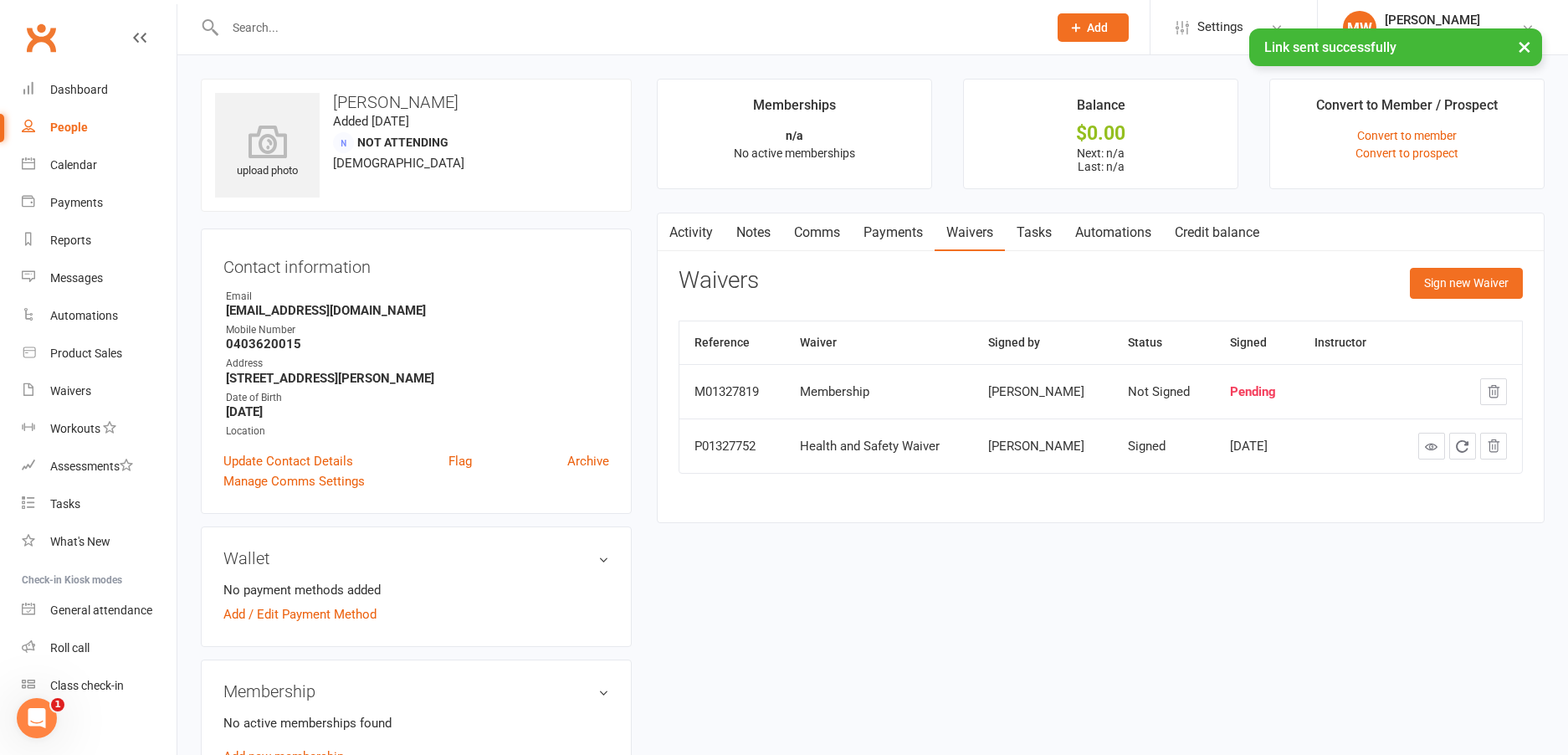
click at [710, 28] on div "× Link sent successfully" at bounding box center [773, 28] width 1547 height 0
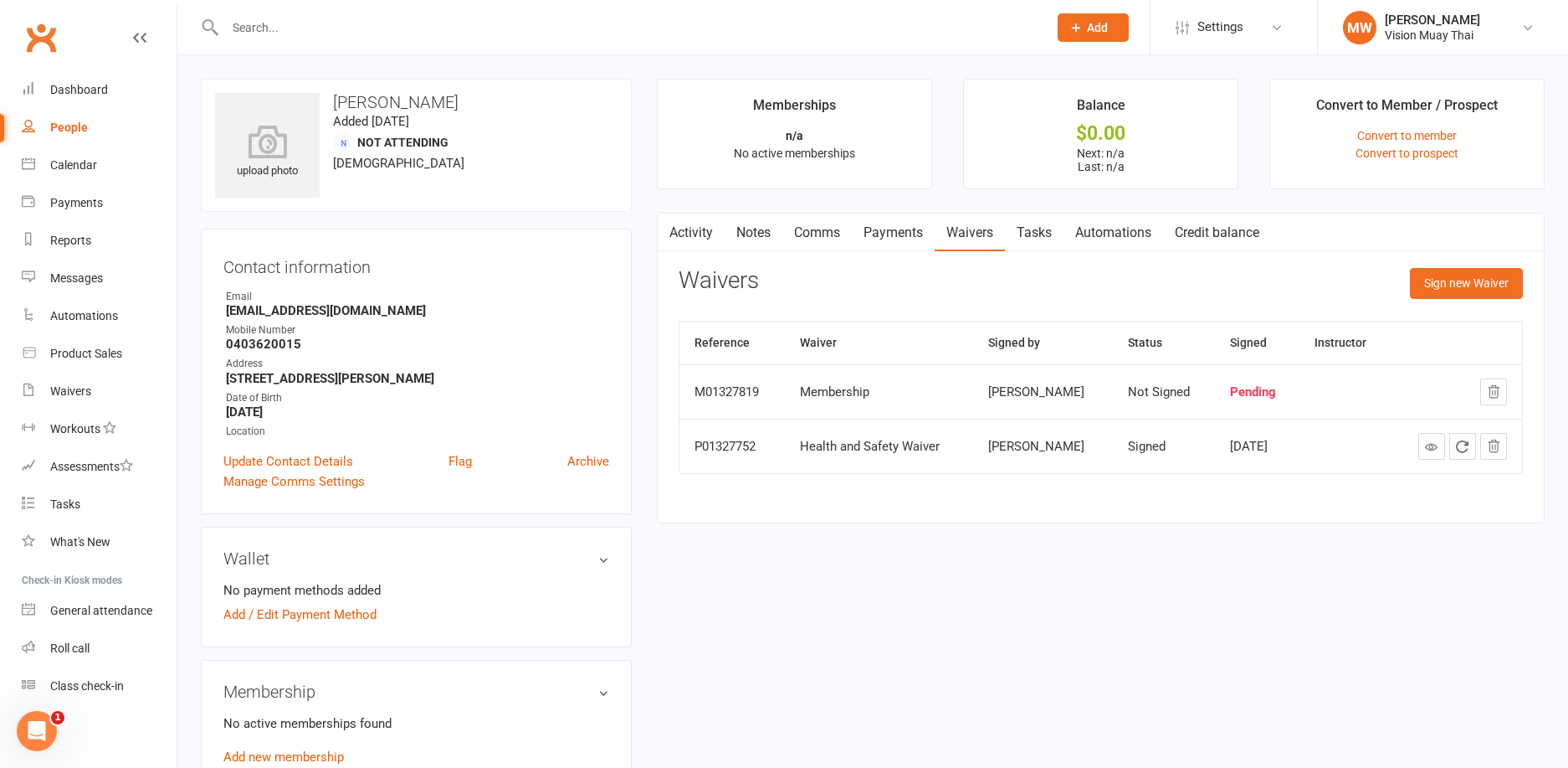
click at [701, 27] on input "text" at bounding box center [628, 27] width 816 height 23
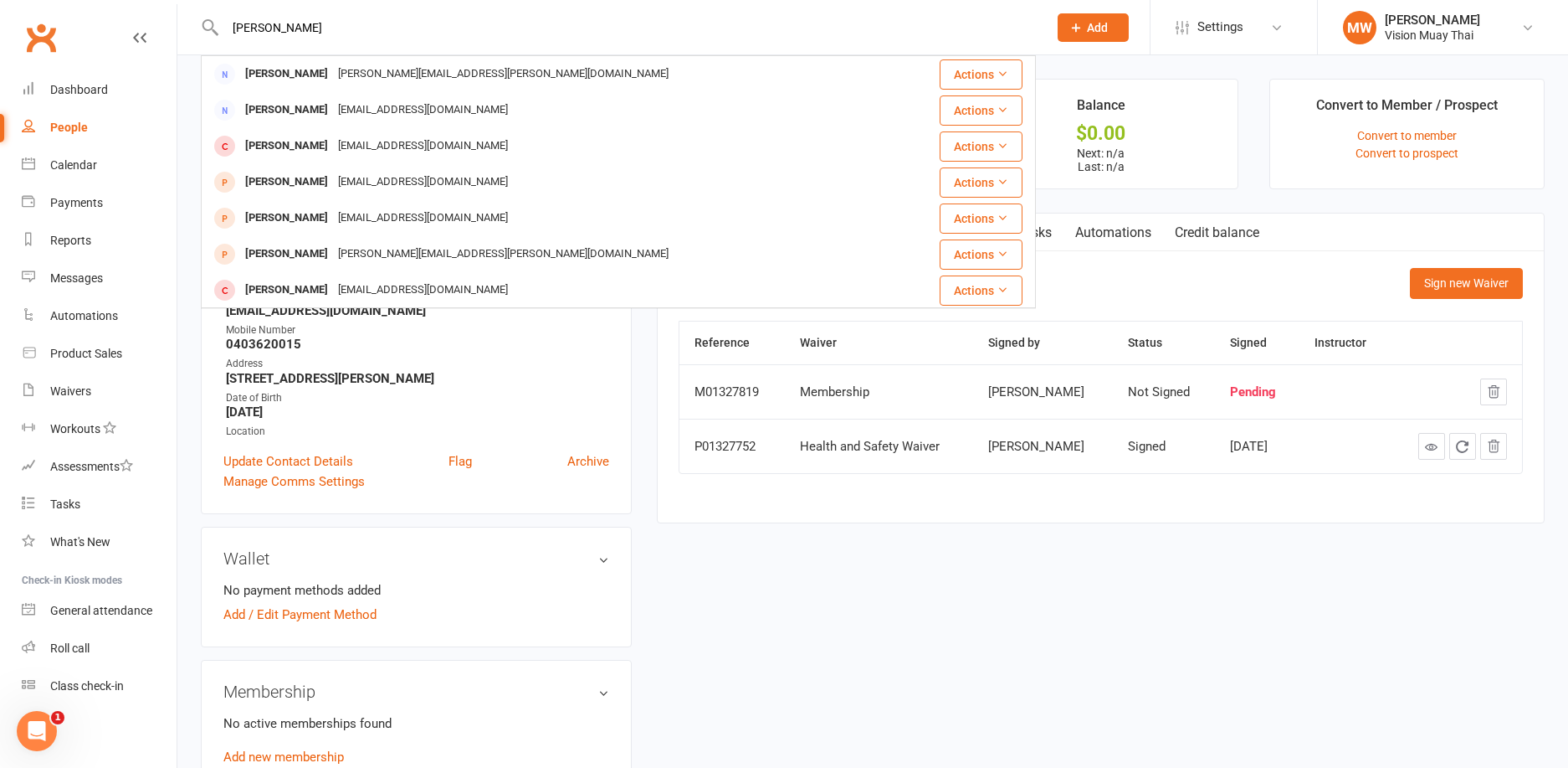
type input "[PERSON_NAME]"
drag, startPoint x: 701, startPoint y: 27, endPoint x: 440, endPoint y: 83, distance: 266.9
click at [440, 83] on div "[PERSON_NAME][EMAIL_ADDRESS][PERSON_NAME][DOMAIN_NAME]" at bounding box center [503, 74] width 341 height 24
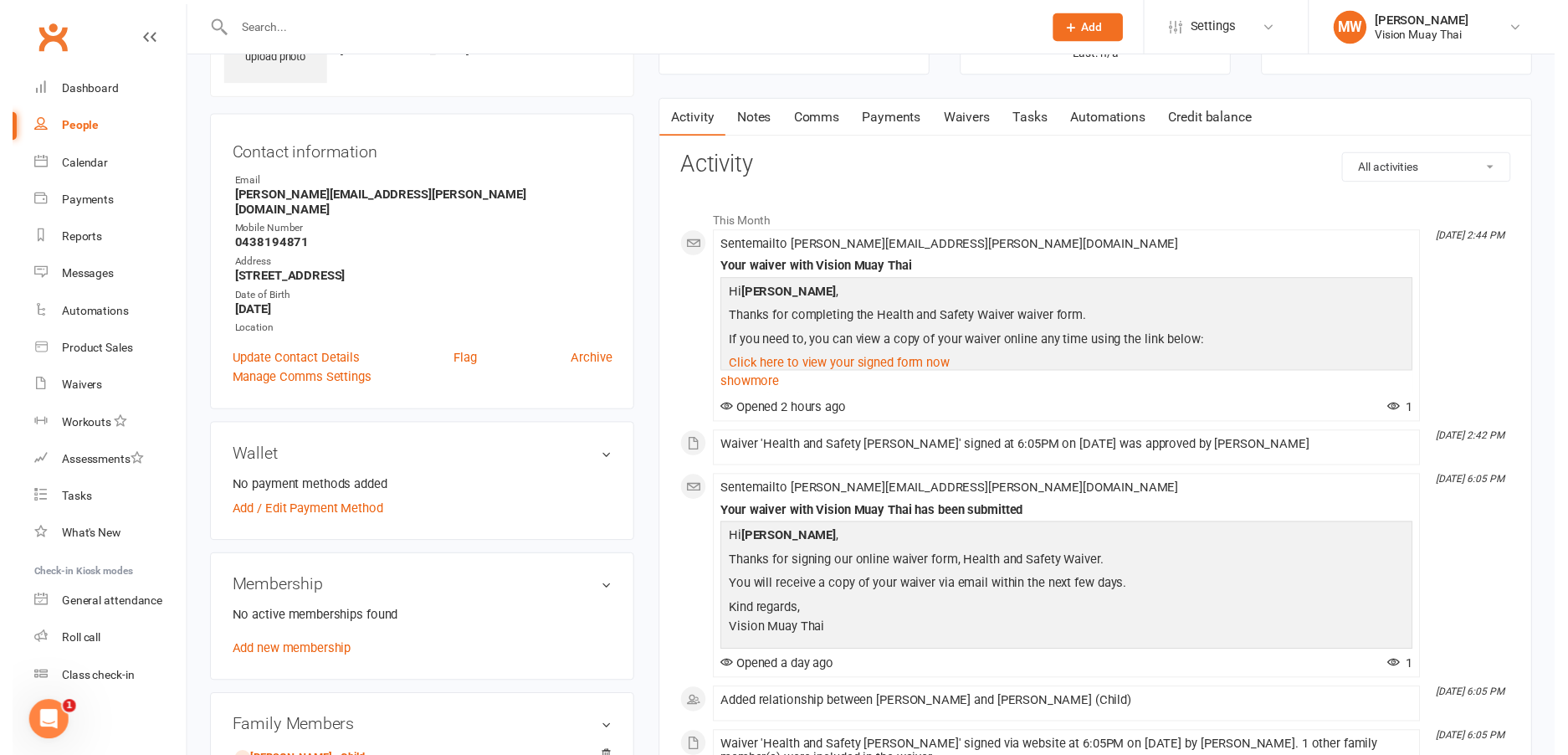
scroll to position [108, 0]
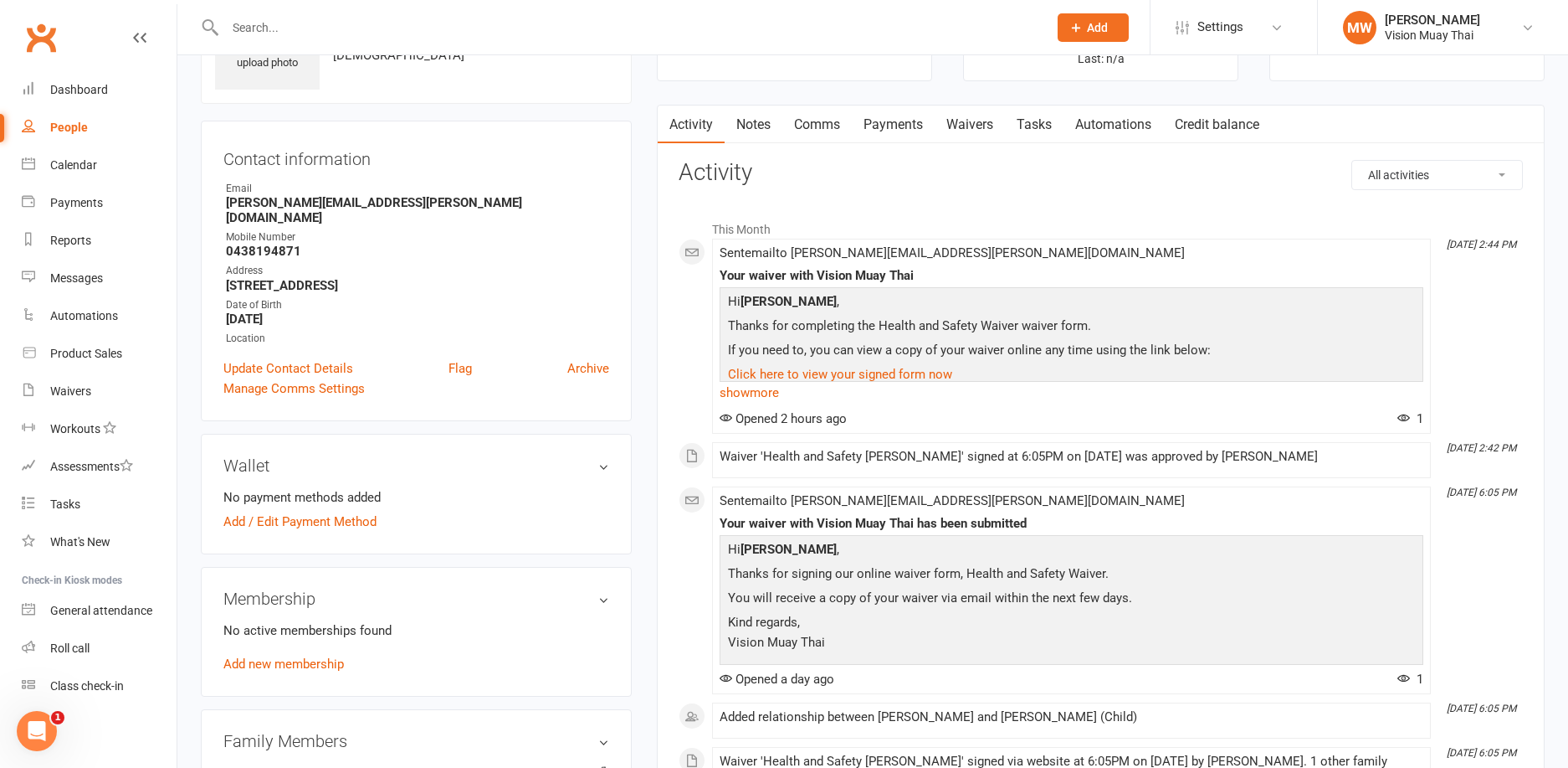
click at [963, 131] on link "Waivers" at bounding box center [969, 125] width 70 height 39
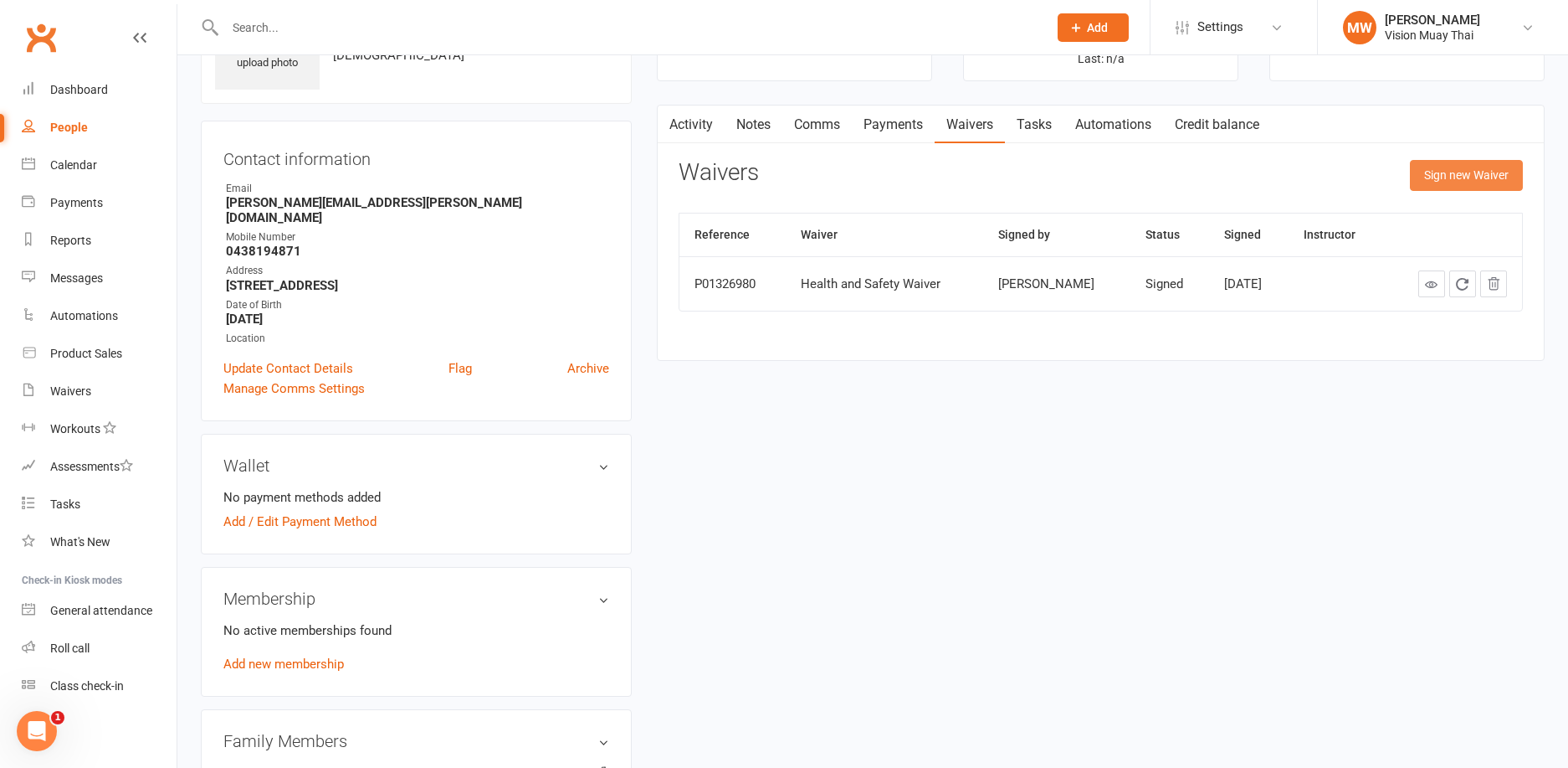
click at [1428, 168] on button "Sign new Waiver" at bounding box center [1466, 175] width 113 height 30
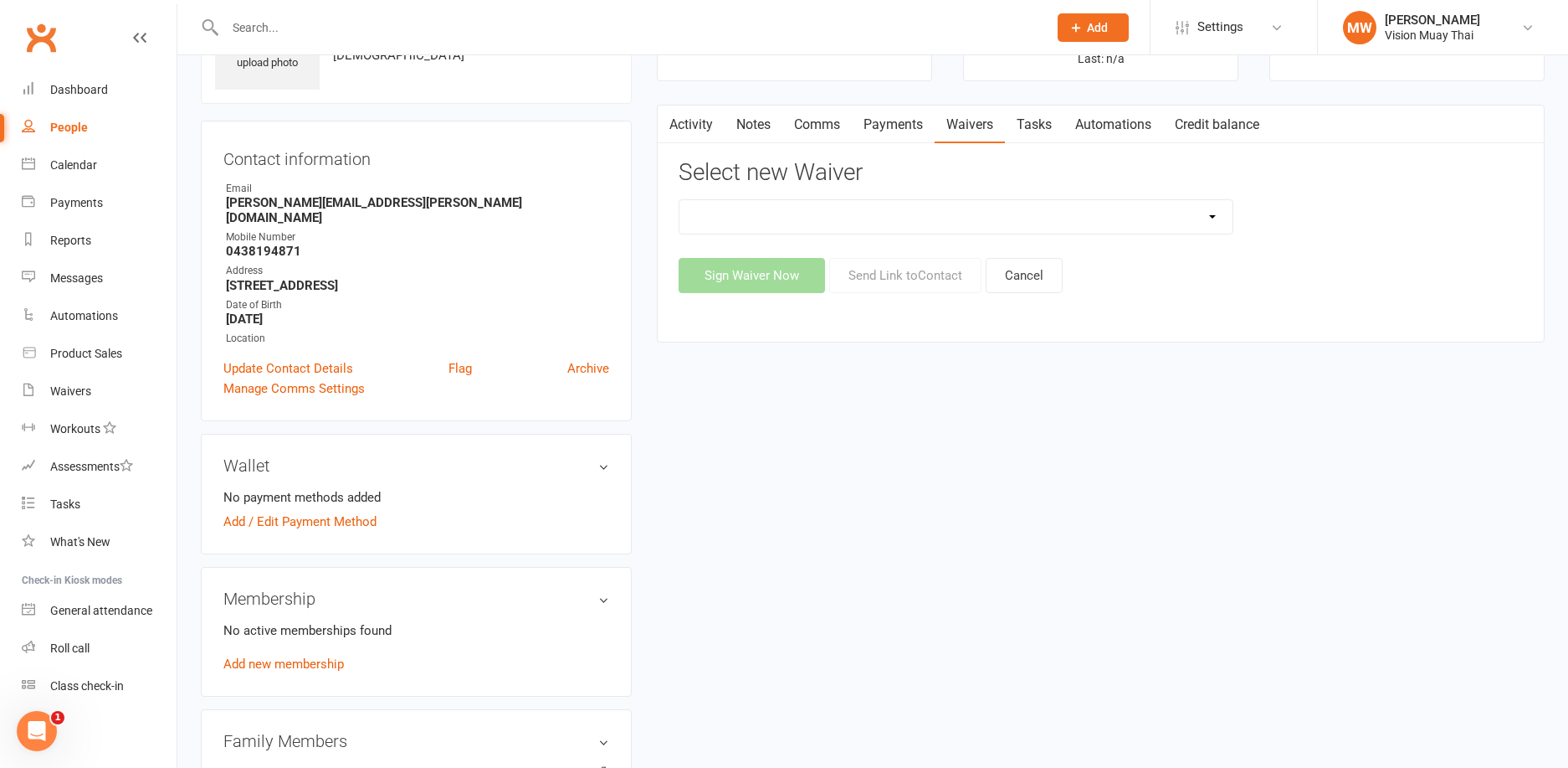
select select "7842"
click at [914, 271] on button "Send Link to Contact" at bounding box center [905, 276] width 152 height 35
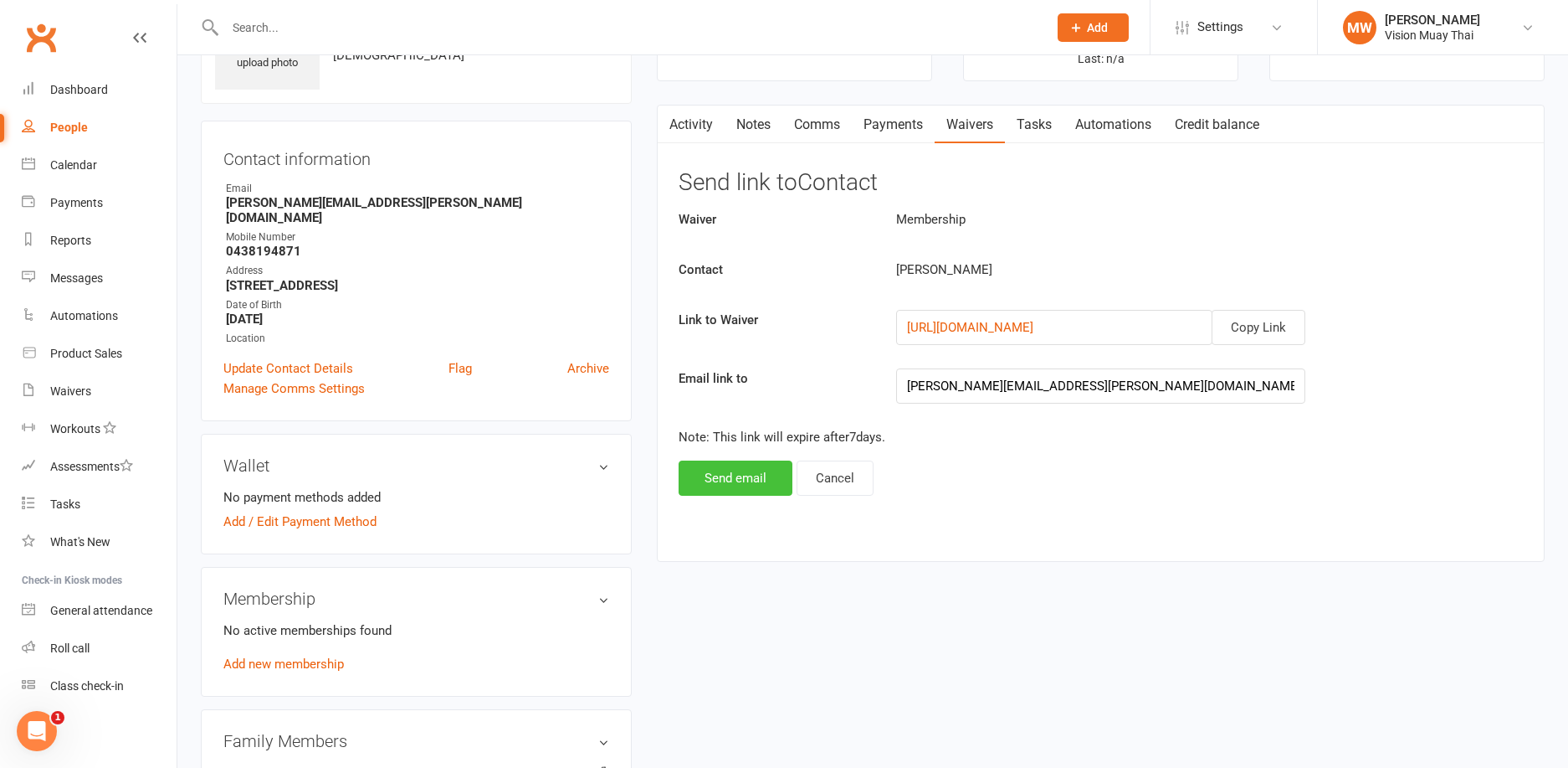
click at [759, 475] on button "Send email" at bounding box center [735, 478] width 114 height 35
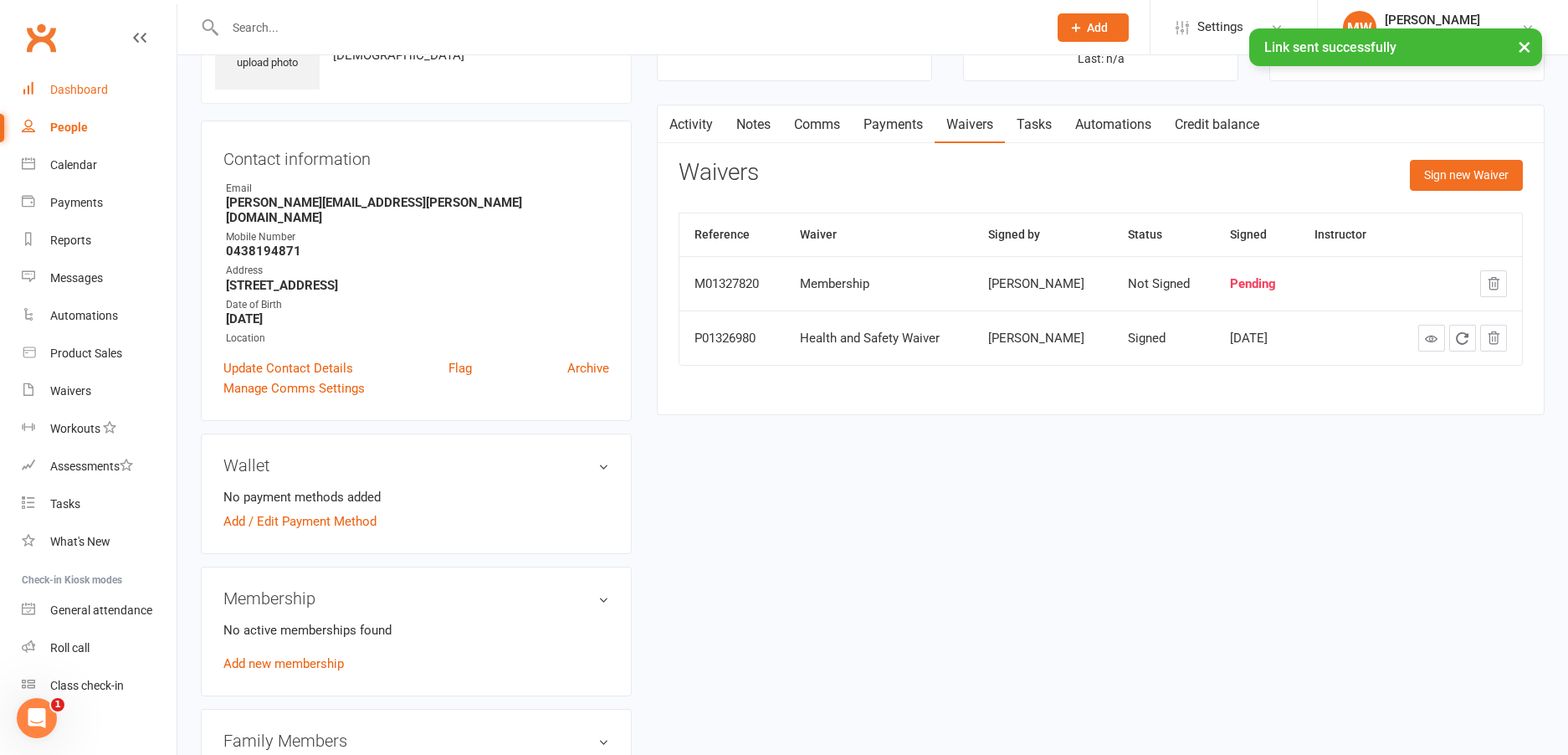
click at [95, 88] on div "Dashboard" at bounding box center [80, 89] width 58 height 14
